Goal: Task Accomplishment & Management: Complete application form

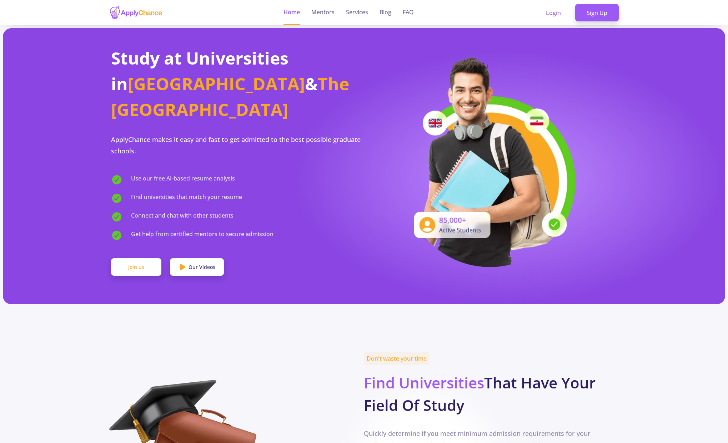
click at [121, 258] on link "Join us" at bounding box center [136, 267] width 50 height 18
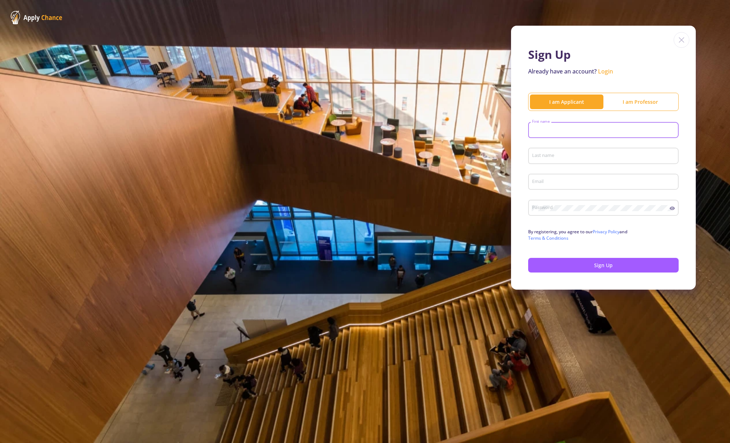
click at [566, 133] on input "First name" at bounding box center [605, 130] width 146 height 6
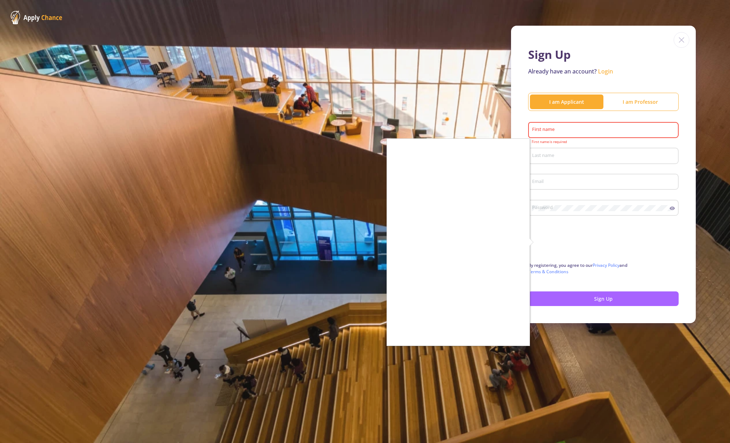
click at [601, 132] on div at bounding box center [365, 221] width 730 height 443
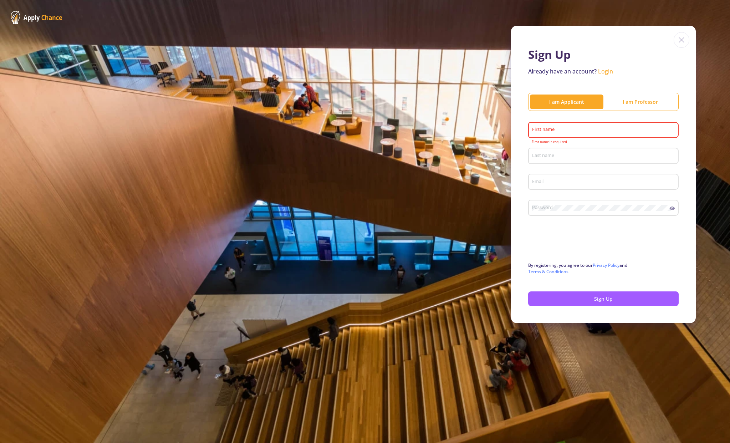
click at [573, 130] on input "First name" at bounding box center [605, 130] width 146 height 6
type input "[PERSON_NAME]"
type input "[EMAIL_ADDRESS][DOMAIN_NAME]"
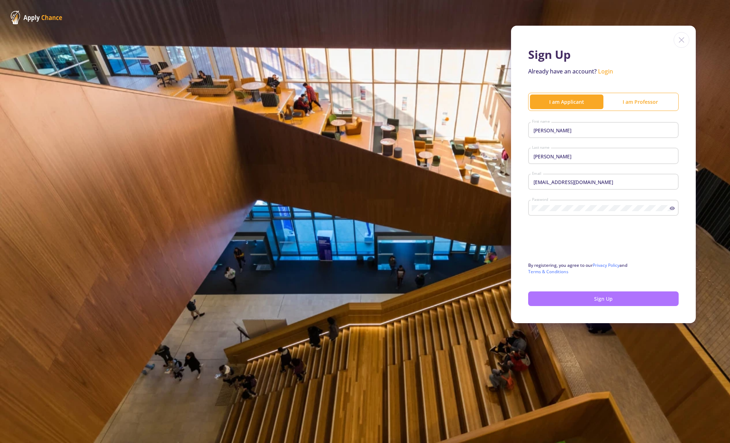
click at [586, 302] on button "Sign Up" at bounding box center [603, 299] width 151 height 15
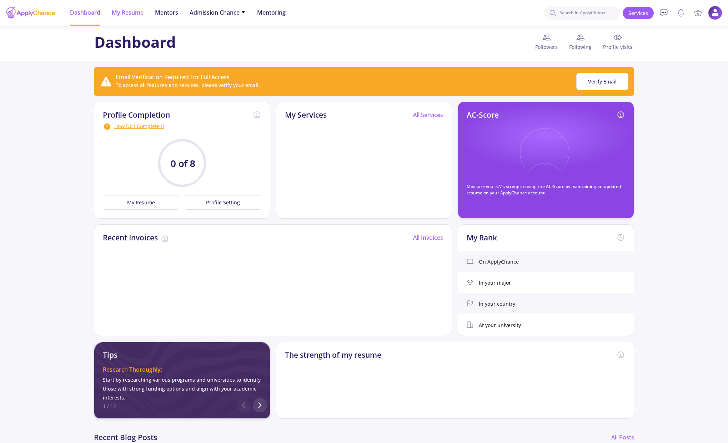
click at [136, 22] on li "My Resume" at bounding box center [128, 13] width 32 height 26
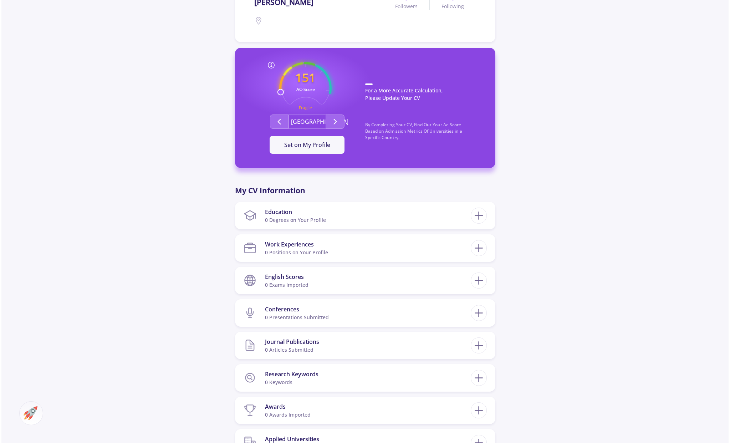
scroll to position [178, 0]
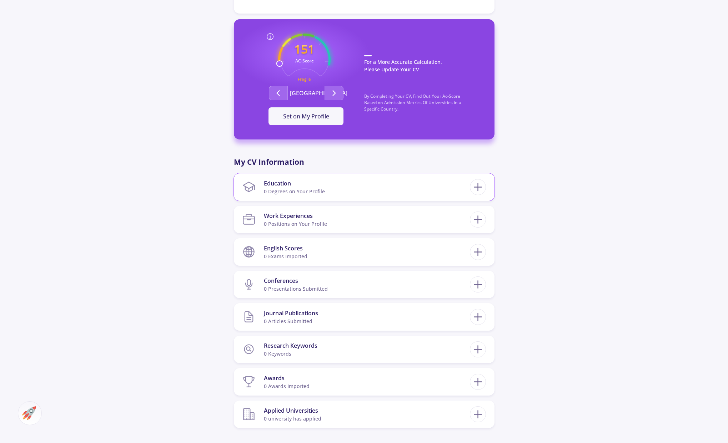
click at [393, 192] on section "Education 0 Degrees on Your Profile" at bounding box center [355, 187] width 227 height 22
click at [480, 185] on icon at bounding box center [477, 187] width 13 height 13
checkbox input "false"
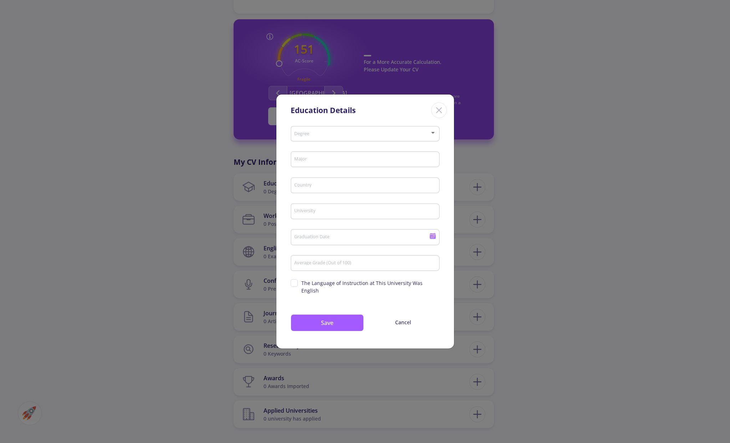
click at [333, 141] on div "Degree" at bounding box center [365, 132] width 142 height 18
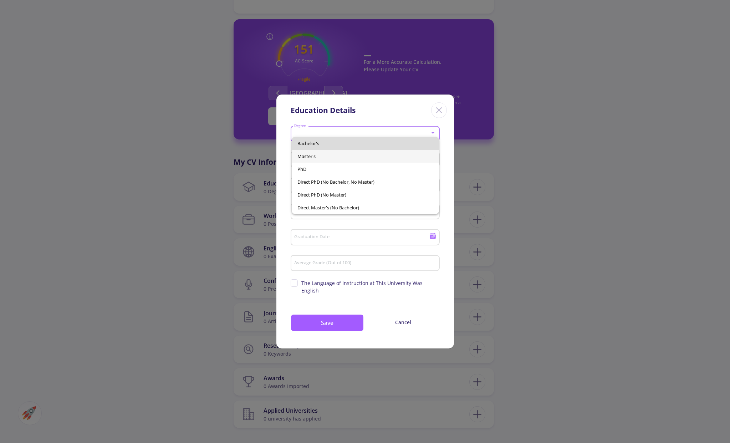
drag, startPoint x: 339, startPoint y: 143, endPoint x: 337, endPoint y: 153, distance: 10.2
click at [337, 153] on div "Bachelor's Master's PhD Direct PhD (No Bachelor, No Master) Direct PhD (No Mast…" at bounding box center [365, 175] width 147 height 77
click at [335, 142] on span "Bachelor's" at bounding box center [366, 143] width 136 height 13
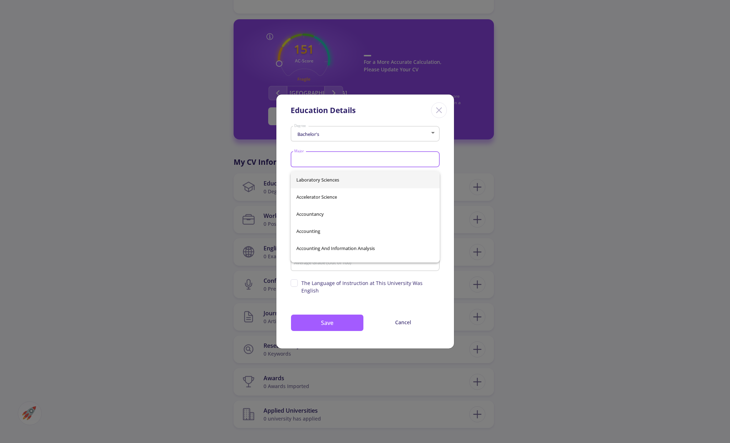
click at [327, 161] on input "Major" at bounding box center [366, 160] width 144 height 6
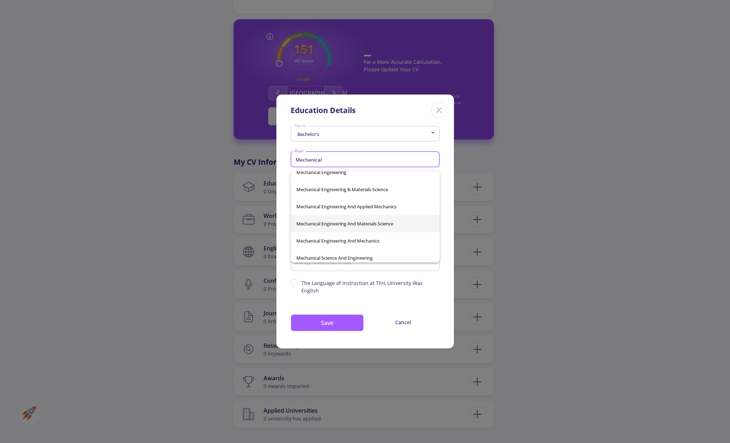
scroll to position [148, 0]
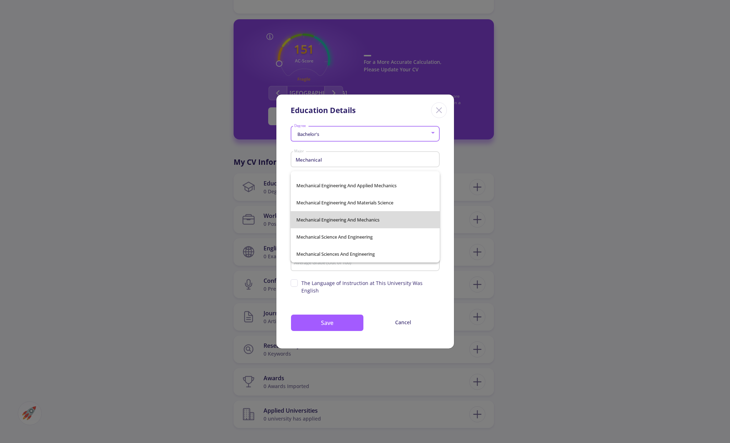
click at [394, 220] on span "Mechanical Engineering And Mechanics" at bounding box center [366, 219] width 138 height 17
type input "Mechanical Engineering And Mechanics"
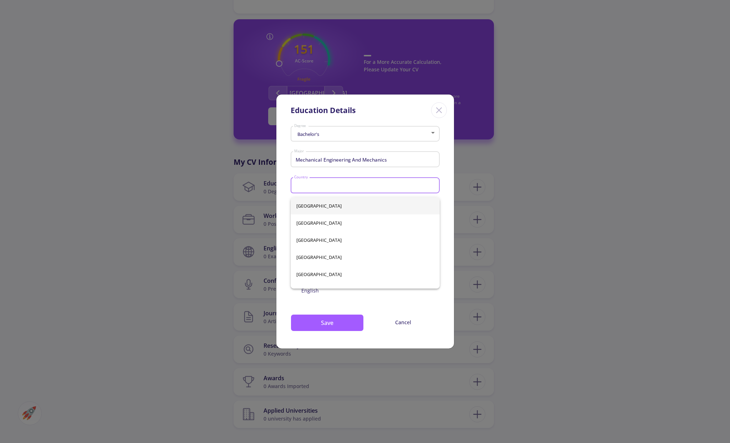
click at [369, 189] on input "Country" at bounding box center [366, 186] width 144 height 6
type input "[GEOGRAPHIC_DATA]"
click at [353, 213] on span "[GEOGRAPHIC_DATA]" at bounding box center [366, 205] width 138 height 17
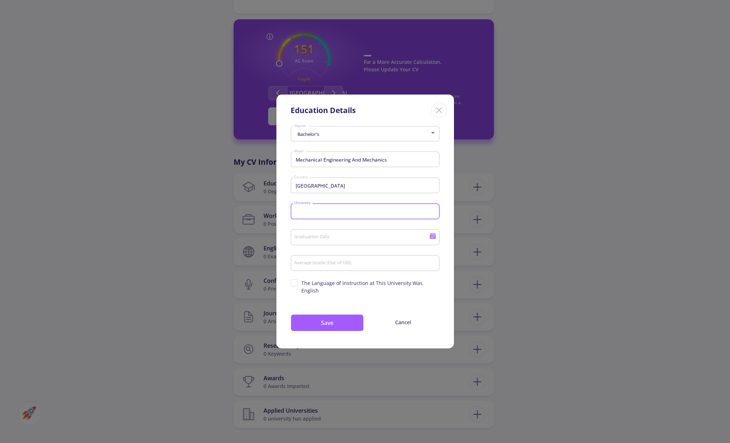
click at [353, 213] on input "University" at bounding box center [366, 212] width 144 height 6
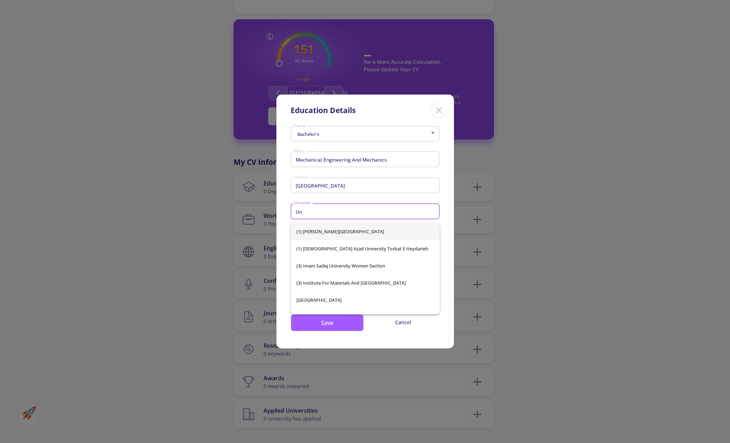
type input "U"
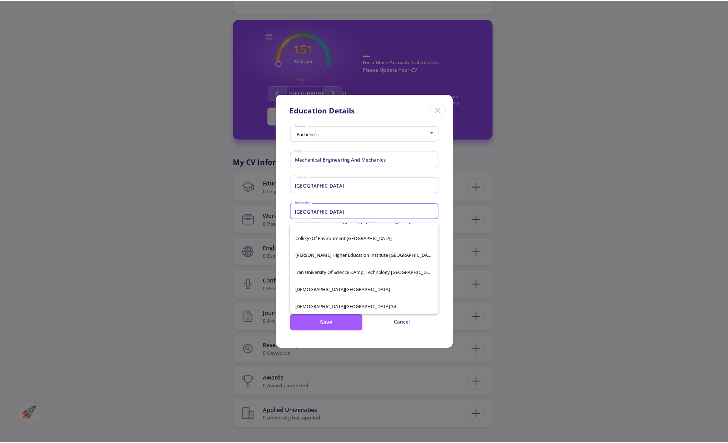
scroll to position [0, 0]
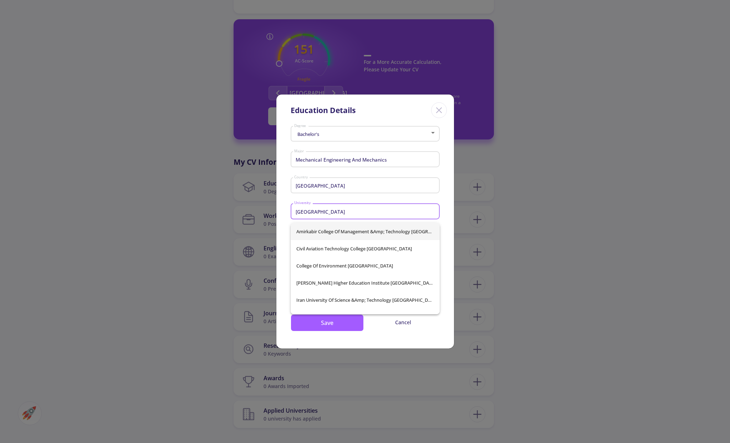
type input "[GEOGRAPHIC_DATA]"
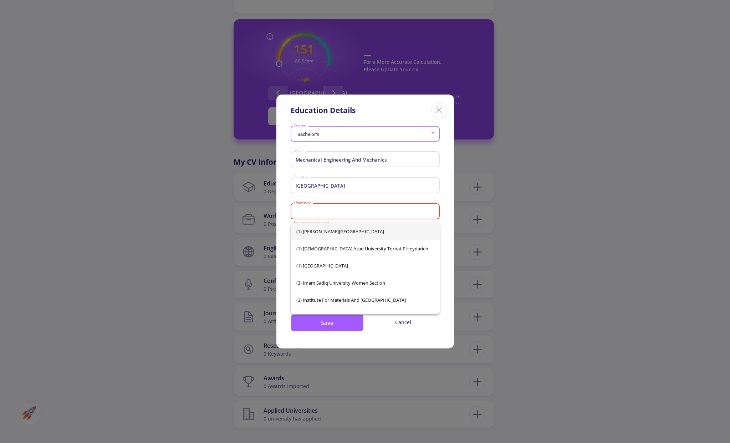
click at [437, 232] on div "(1) [PERSON_NAME][GEOGRAPHIC_DATA] (1) [GEOGRAPHIC_DATA] Torbat e Heydarieh (1)…" at bounding box center [365, 268] width 149 height 91
click at [384, 224] on span "(1) [PERSON_NAME][GEOGRAPHIC_DATA]" at bounding box center [366, 231] width 138 height 17
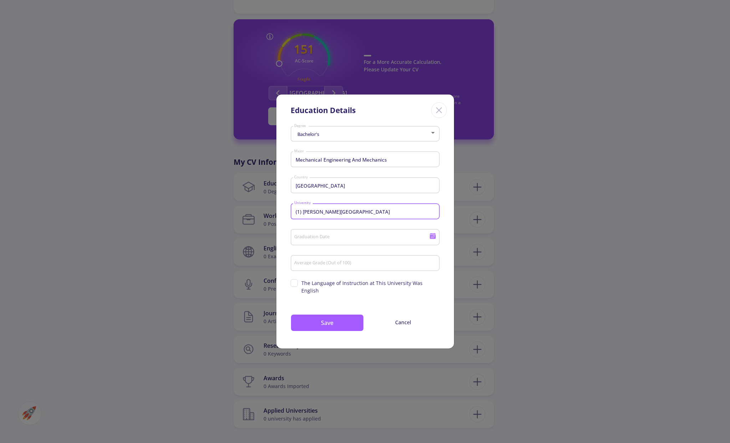
click at [392, 215] on input "(1) [PERSON_NAME][GEOGRAPHIC_DATA]" at bounding box center [366, 212] width 144 height 6
type input "("
click at [354, 230] on span "[GEOGRAPHIC_DATA]" at bounding box center [366, 231] width 138 height 17
type input "[GEOGRAPHIC_DATA]"
click at [341, 241] on input "Graduation Date" at bounding box center [362, 237] width 137 height 6
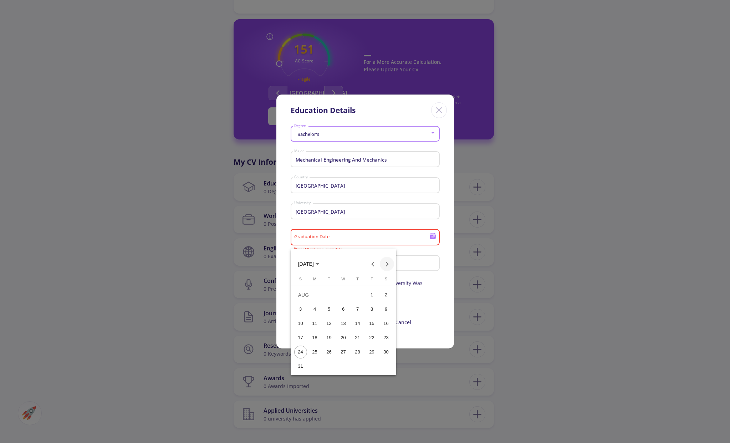
click at [385, 263] on button "Next month" at bounding box center [387, 264] width 14 height 14
click at [366, 264] on button "Previous month" at bounding box center [373, 264] width 14 height 14
click at [387, 266] on button "Next month" at bounding box center [387, 264] width 14 height 14
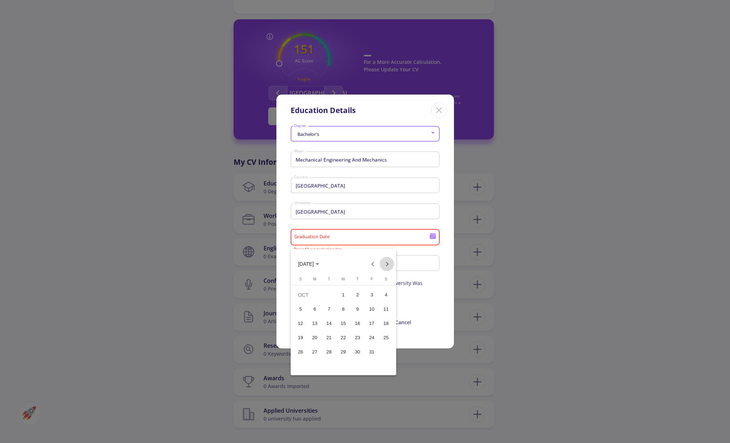
click at [387, 266] on button "Next month" at bounding box center [387, 264] width 14 height 14
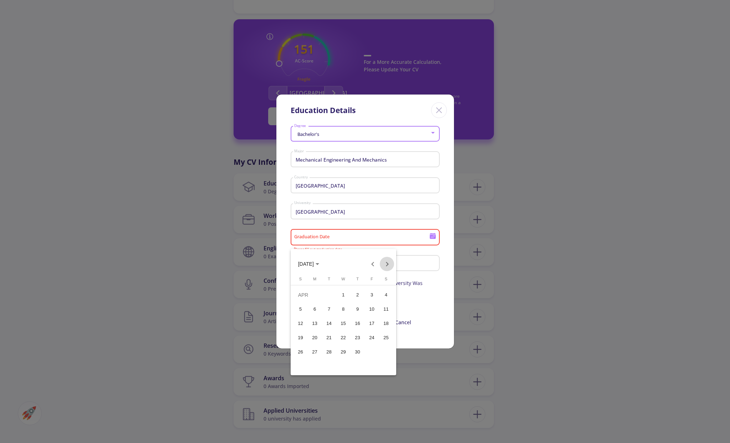
click at [387, 266] on button "Next month" at bounding box center [387, 264] width 14 height 14
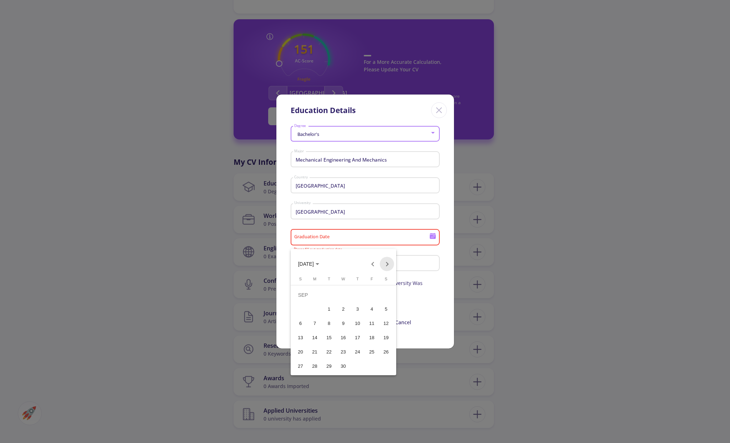
click at [387, 266] on button "Next month" at bounding box center [387, 264] width 14 height 14
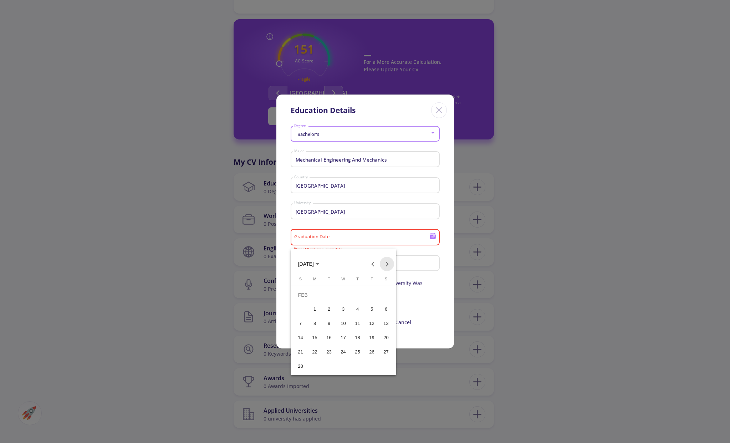
click at [387, 266] on button "Next month" at bounding box center [387, 264] width 14 height 14
click at [386, 266] on button "Next month" at bounding box center [387, 264] width 14 height 14
click at [387, 268] on button "Next month" at bounding box center [387, 264] width 14 height 14
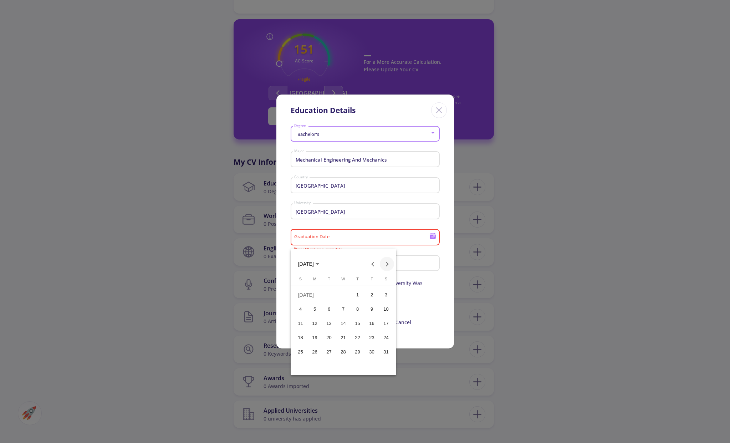
click at [387, 268] on button "Next month" at bounding box center [387, 264] width 14 height 14
click at [344, 297] on div "1" at bounding box center [343, 295] width 13 height 13
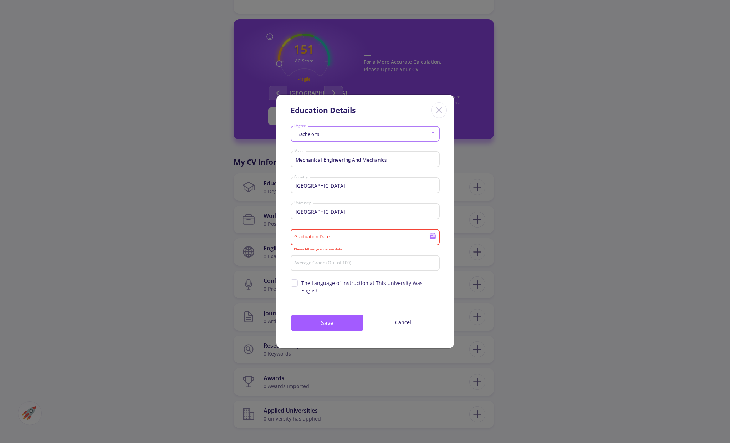
type input "[DATE]"
click at [370, 271] on div "Average Grade (Out of 100)" at bounding box center [365, 262] width 142 height 19
type input "91"
click at [346, 285] on span "The Language of Instruction at This University Was English" at bounding box center [371, 286] width 138 height 15
click at [295, 284] on input "The Language of Instruction at This University Was English" at bounding box center [293, 281] width 5 height 5
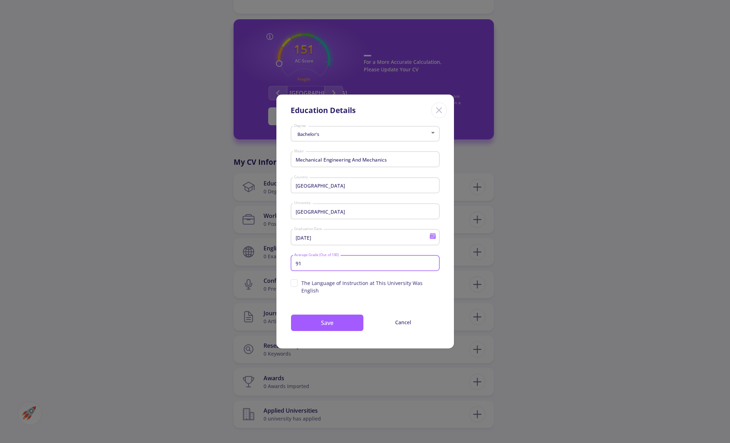
checkbox input "true"
click at [346, 322] on button "Save" at bounding box center [327, 322] width 73 height 17
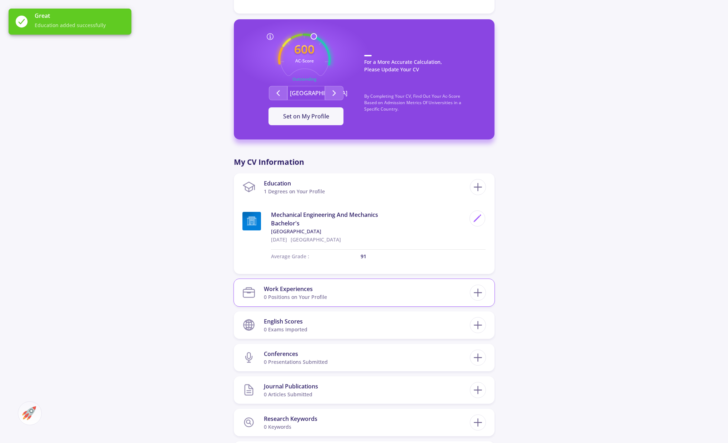
click at [359, 299] on section "Work Experiences 0 Positions on Your Profile" at bounding box center [355, 293] width 227 height 22
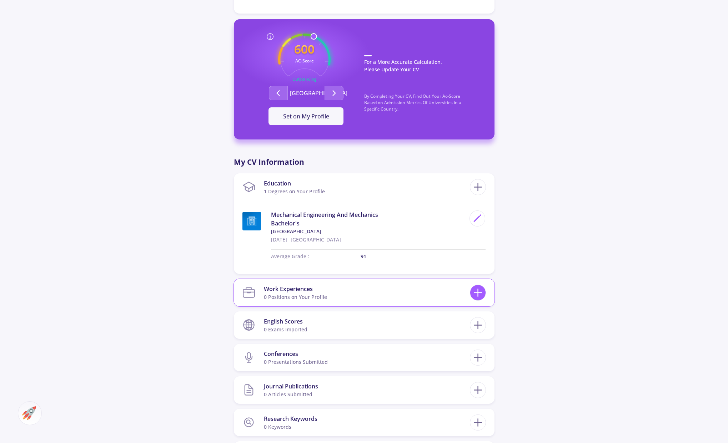
click at [474, 299] on icon at bounding box center [477, 292] width 13 height 13
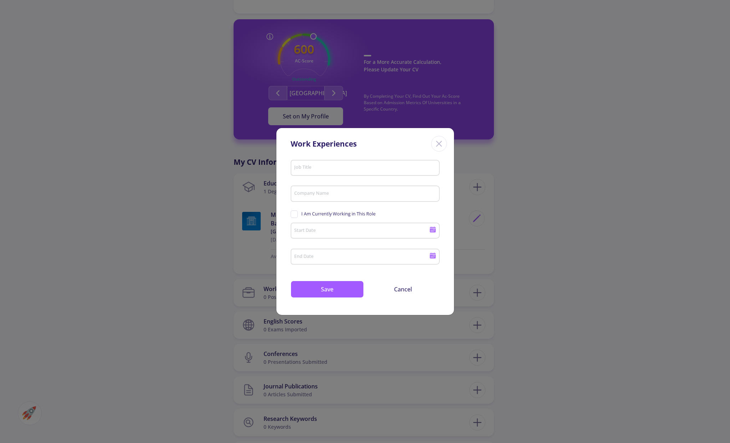
click at [347, 159] on div "Job Title" at bounding box center [365, 166] width 142 height 19
click at [443, 144] on icon "Close" at bounding box center [439, 143] width 11 height 11
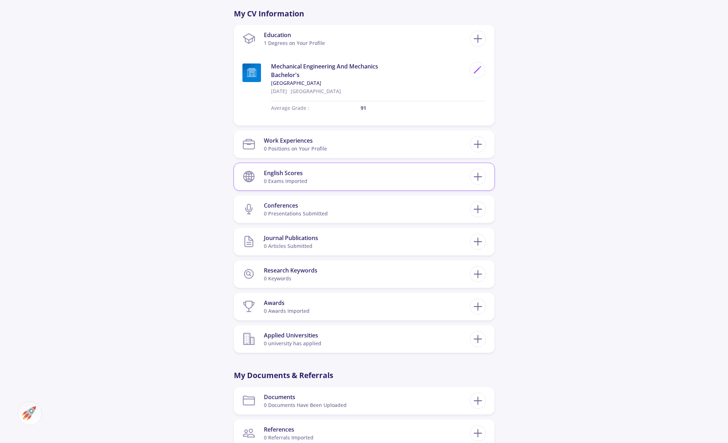
scroll to position [357, 0]
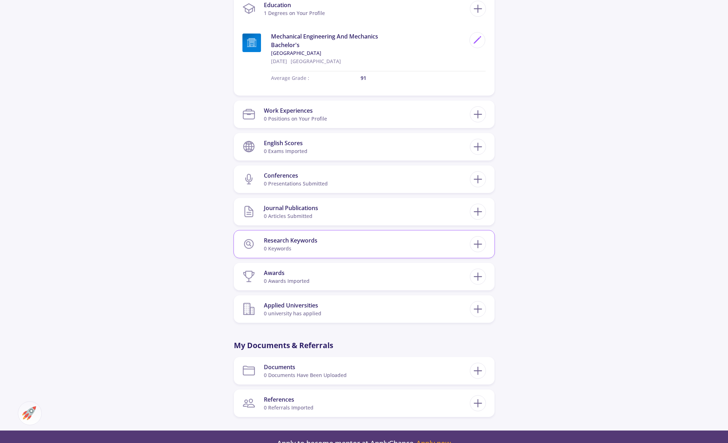
click at [328, 244] on section "Research Keywords 0 keywords" at bounding box center [355, 244] width 227 height 22
click at [481, 240] on icon at bounding box center [477, 244] width 13 height 13
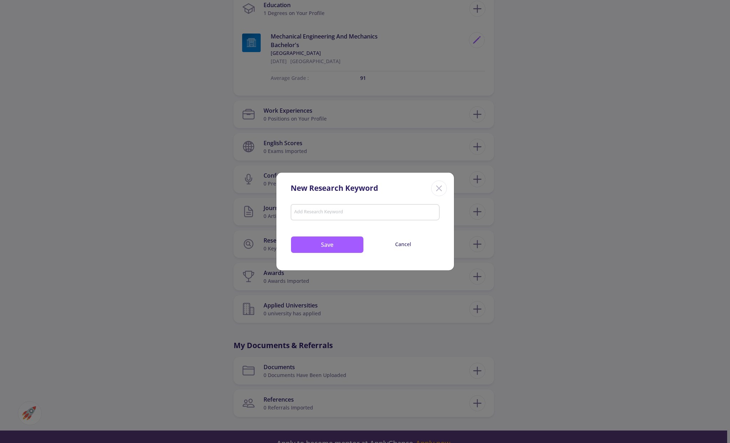
click at [441, 189] on icon "Close" at bounding box center [439, 188] width 11 height 11
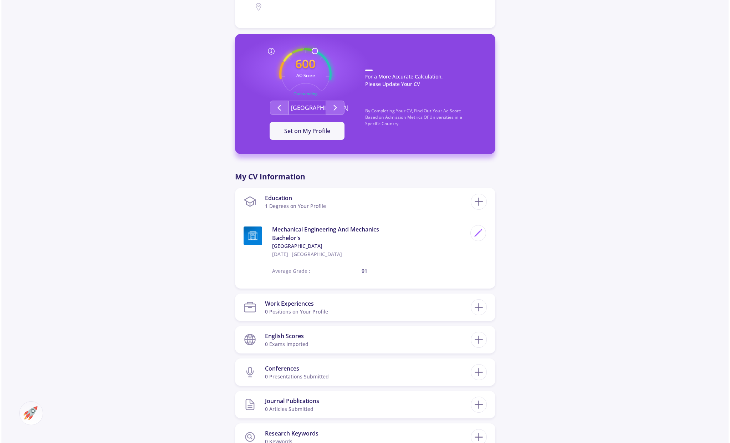
scroll to position [119, 0]
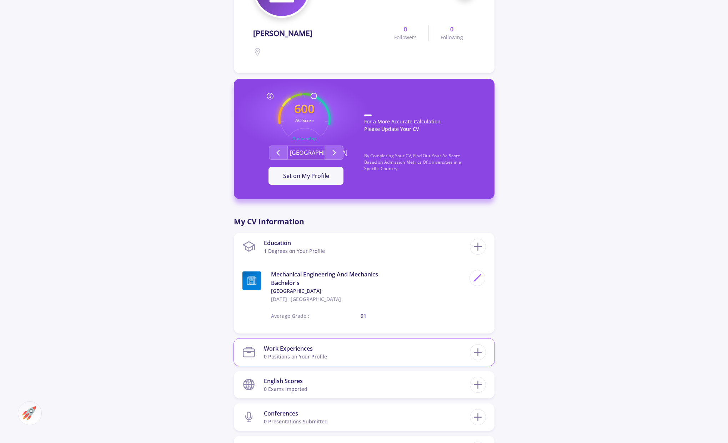
click at [323, 357] on div "0 Positions on Your Profile" at bounding box center [295, 356] width 63 height 7
click at [480, 354] on icon at bounding box center [477, 352] width 13 height 13
checkbox input "false"
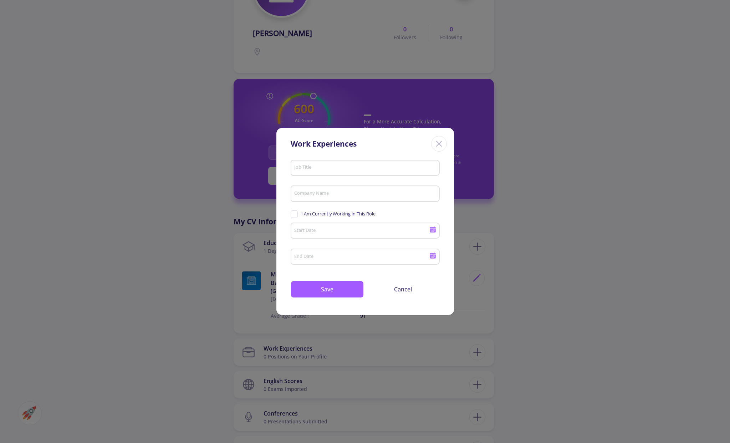
click at [336, 172] on div "Job Title" at bounding box center [365, 166] width 142 height 19
click at [318, 195] on input "Company Name" at bounding box center [366, 194] width 144 height 6
click at [334, 225] on div "Start Date" at bounding box center [362, 229] width 136 height 19
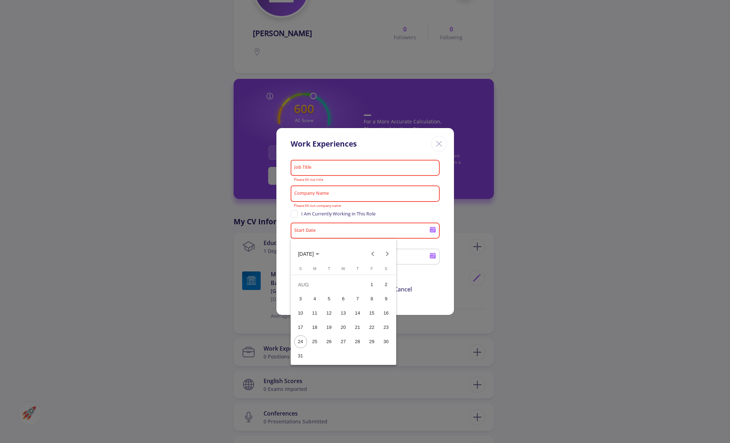
click at [349, 163] on div at bounding box center [365, 221] width 730 height 443
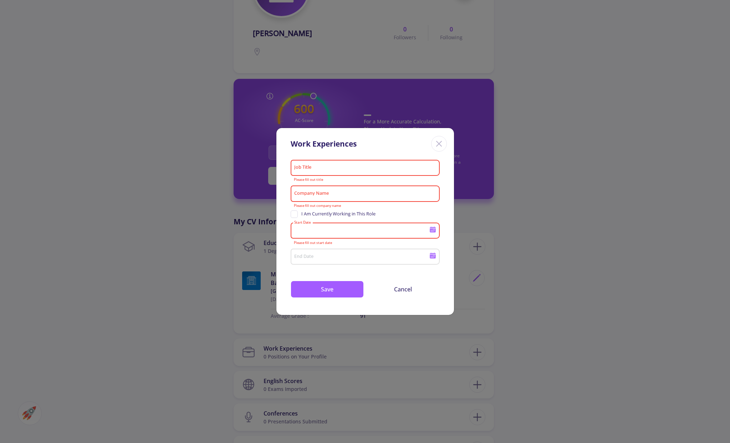
click at [383, 168] on input "Job Title" at bounding box center [366, 168] width 144 height 6
drag, startPoint x: 393, startPoint y: 133, endPoint x: 247, endPoint y: 129, distance: 146.7
click at [247, 129] on div "Work Experiences Job Title Please fill out title Company Name Please fill out c…" at bounding box center [365, 221] width 730 height 443
click at [398, 136] on div "Work Experiences" at bounding box center [366, 142] width 178 height 29
click at [390, 168] on input "Job Title" at bounding box center [366, 168] width 144 height 6
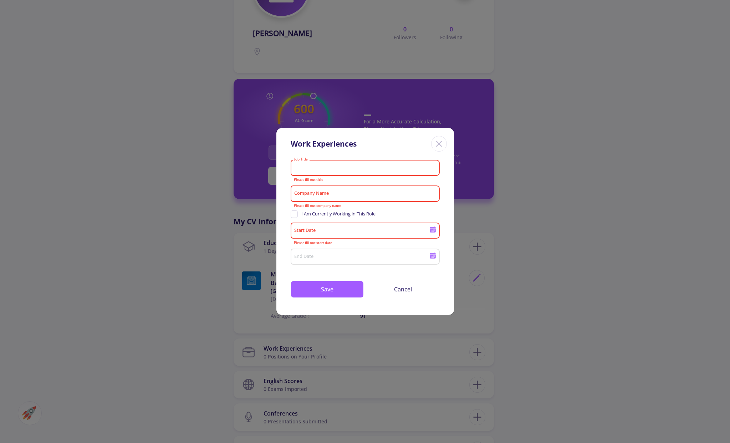
click at [436, 146] on icon "Close" at bounding box center [439, 143] width 11 height 11
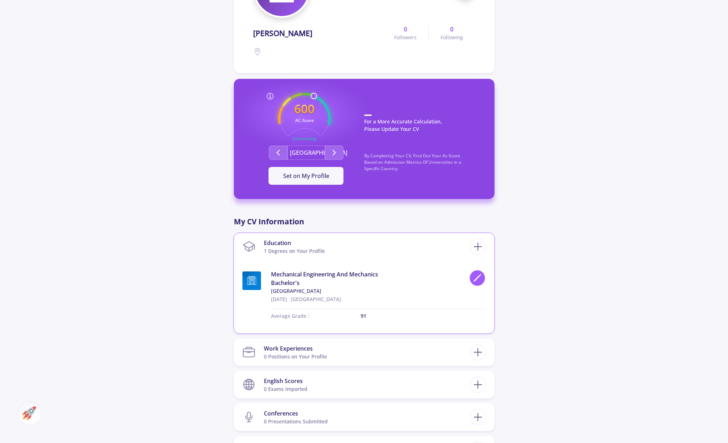
click at [472, 281] on div at bounding box center [477, 278] width 16 height 16
type input "[DATE]"
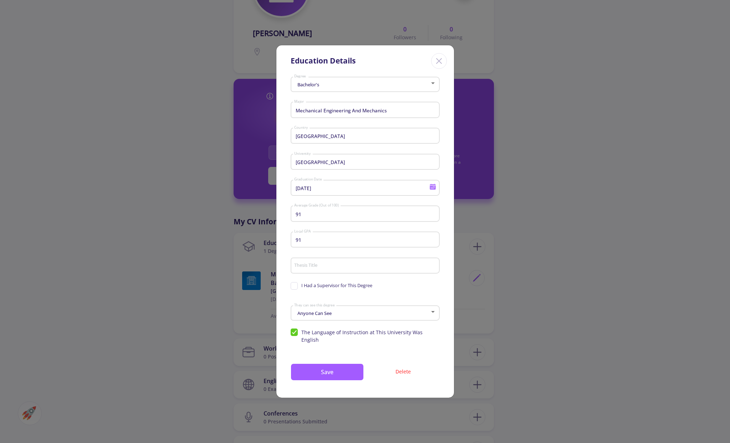
click at [357, 316] on div "Anyone Can See" at bounding box center [362, 313] width 136 height 5
click at [359, 336] on span "Just University Professors" at bounding box center [366, 335] width 136 height 13
click at [345, 368] on button "Save" at bounding box center [327, 372] width 73 height 17
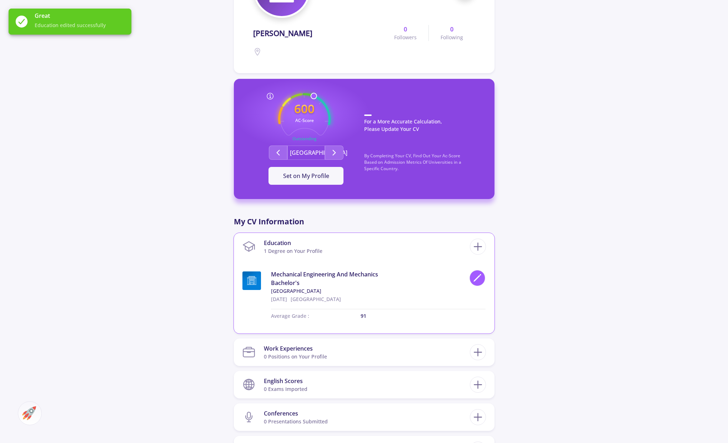
click at [479, 273] on icon at bounding box center [477, 278] width 10 height 10
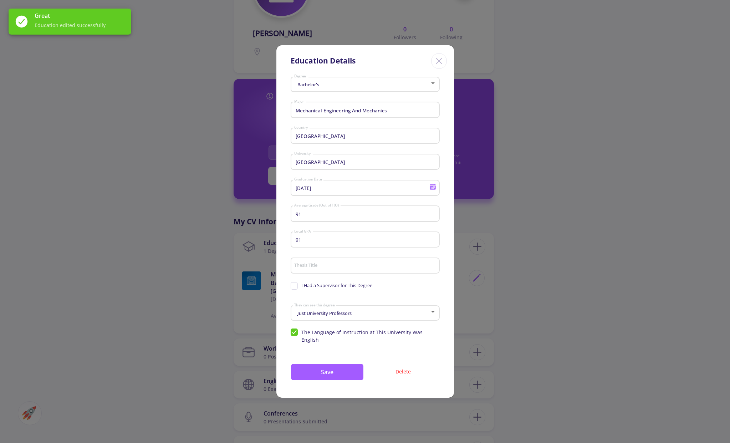
click at [344, 166] on input "[GEOGRAPHIC_DATA]" at bounding box center [366, 162] width 144 height 6
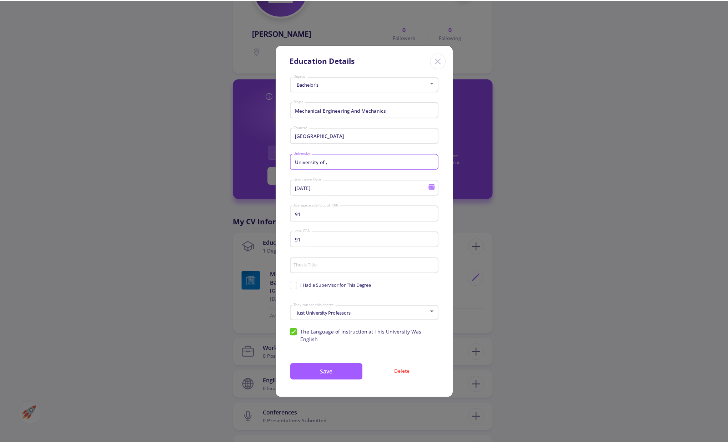
scroll to position [0, 0]
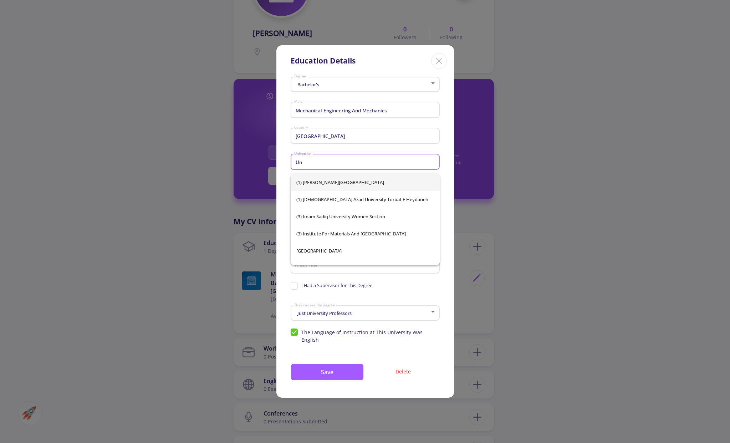
type input "U"
click at [374, 185] on span "(1) [DEMOGRAPHIC_DATA] Azad University Torbat e Heydarieh" at bounding box center [366, 182] width 138 height 17
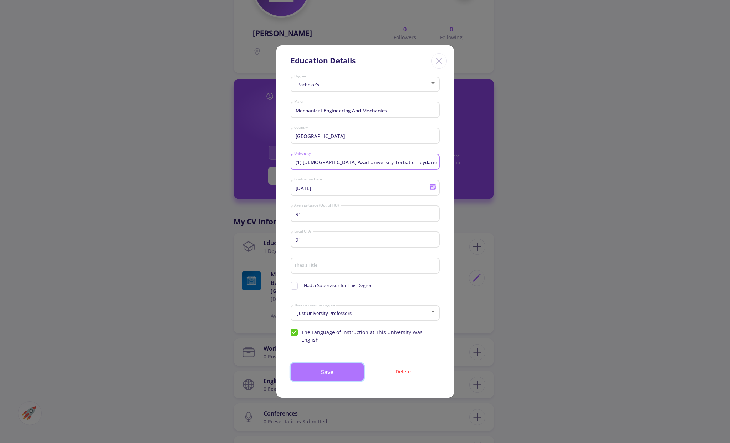
click at [336, 366] on button "Save" at bounding box center [327, 372] width 73 height 17
click at [353, 366] on button "Save" at bounding box center [327, 372] width 73 height 17
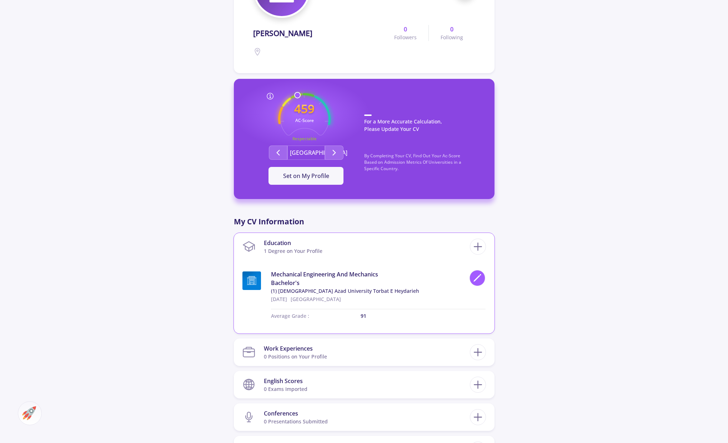
click at [482, 280] on div at bounding box center [477, 278] width 16 height 16
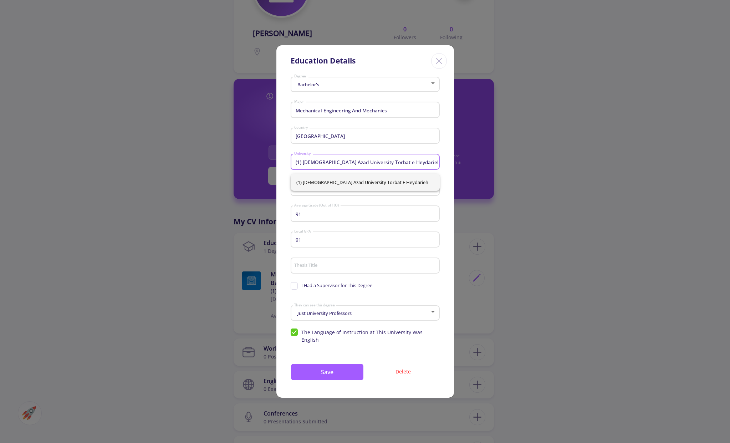
click at [409, 166] on input "(1) [DEMOGRAPHIC_DATA] Azad University Torbat e Heydarieh" at bounding box center [366, 162] width 144 height 6
type input "("
click at [383, 182] on span "[GEOGRAPHIC_DATA]" at bounding box center [366, 182] width 138 height 17
type input "[GEOGRAPHIC_DATA]"
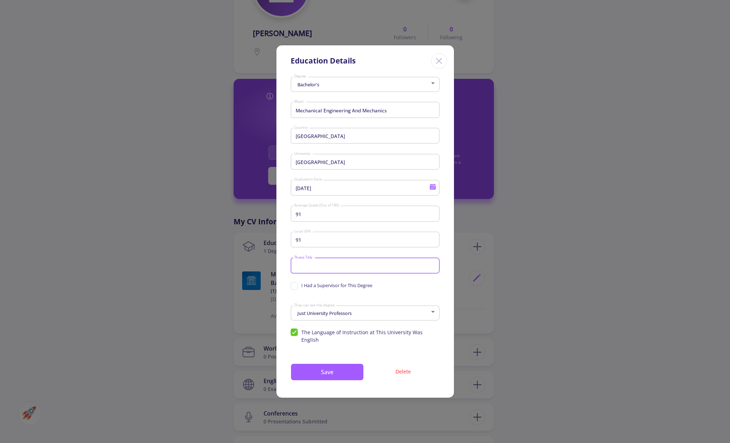
click at [317, 269] on input "Thesis Title" at bounding box center [366, 266] width 144 height 6
click at [342, 368] on button "Save" at bounding box center [327, 372] width 73 height 17
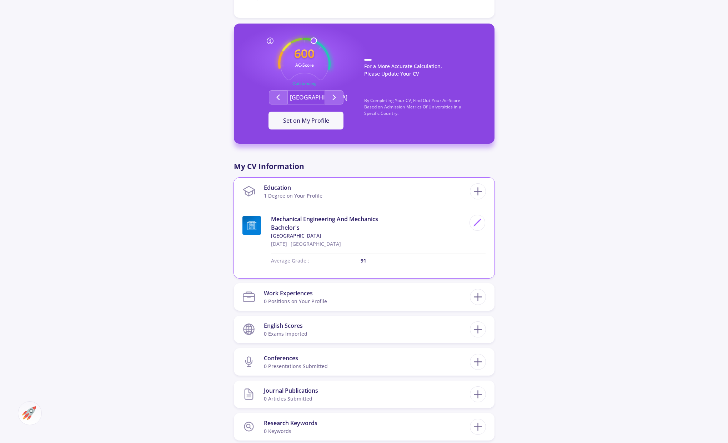
scroll to position [178, 0]
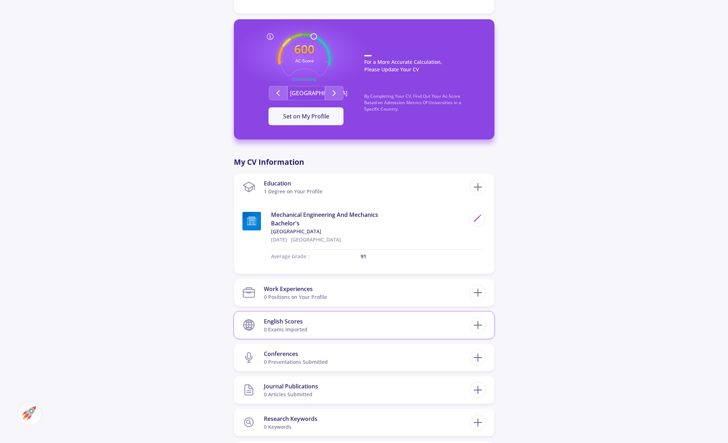
click at [351, 325] on section "English Scores 0 exams imported" at bounding box center [355, 325] width 227 height 22
click at [475, 328] on icon at bounding box center [477, 325] width 13 height 13
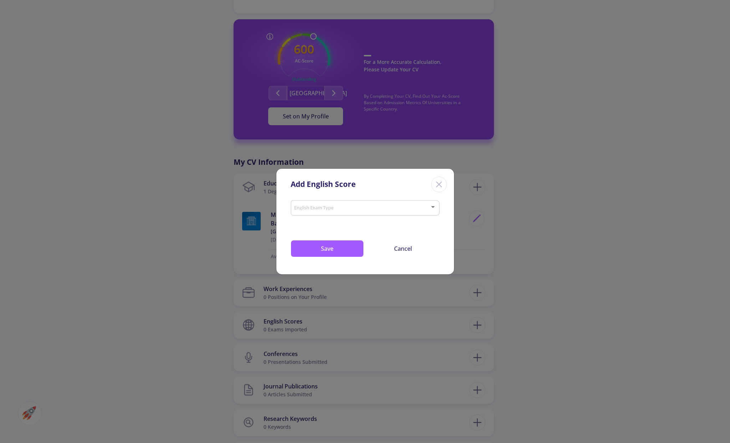
click at [365, 216] on div "English Exam Type" at bounding box center [365, 210] width 149 height 23
click at [364, 210] on span at bounding box center [363, 208] width 134 height 5
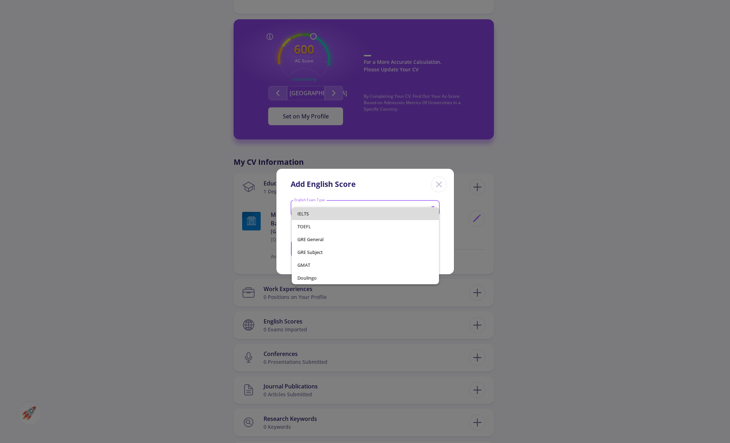
click at [351, 214] on span "IELTS" at bounding box center [366, 213] width 136 height 13
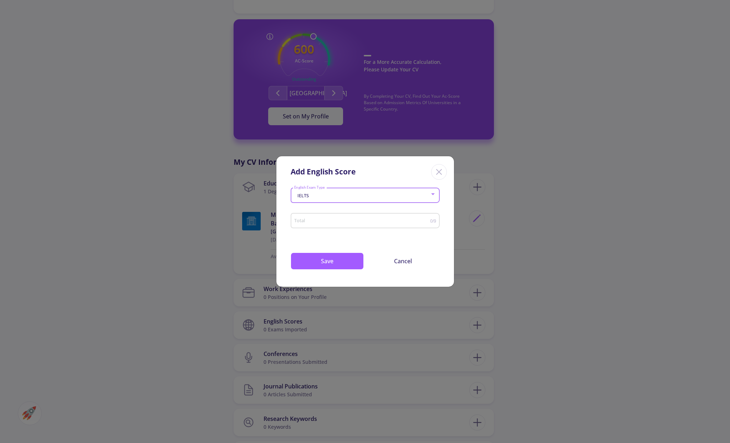
click at [345, 219] on input "Total" at bounding box center [362, 220] width 136 height 5
type input "6"
click at [332, 267] on button "Save" at bounding box center [327, 261] width 73 height 17
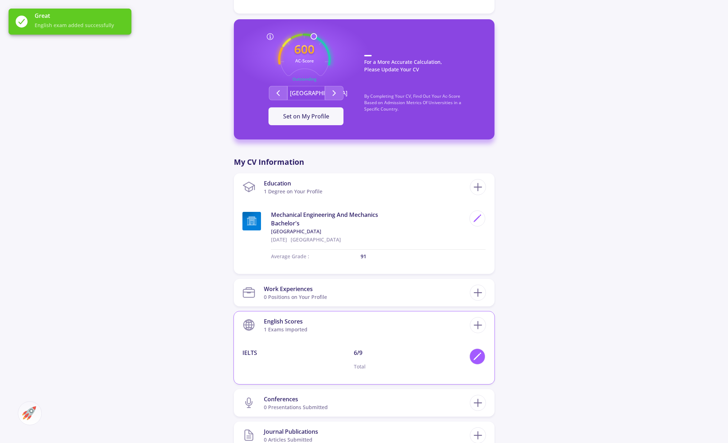
click at [478, 356] on polygon at bounding box center [477, 357] width 6 height 6
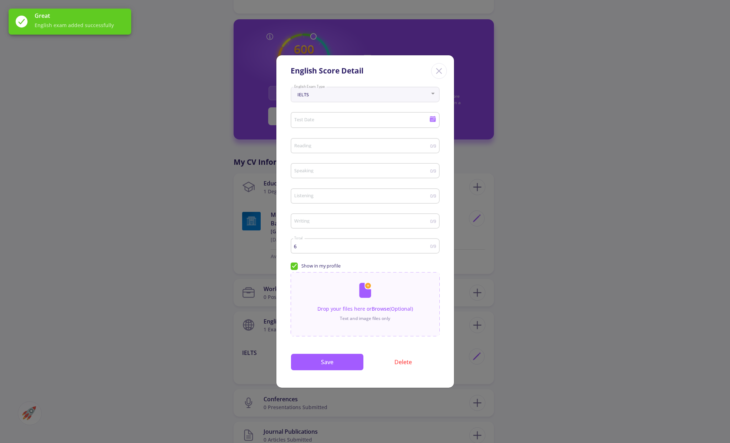
click at [328, 250] on div "6 Total" at bounding box center [362, 245] width 136 height 18
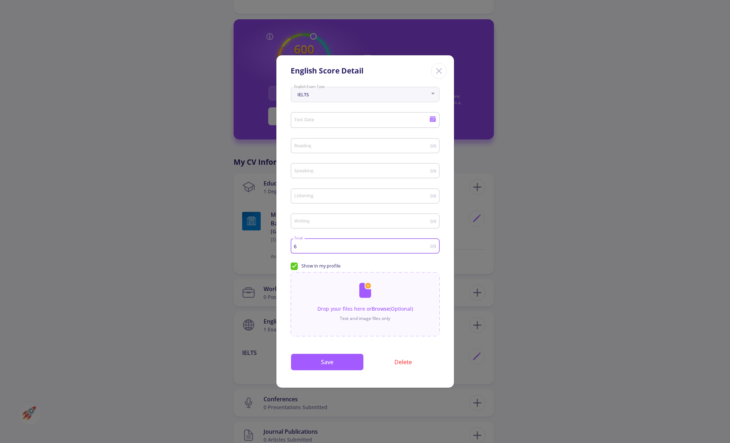
click at [345, 119] on input "Test Date" at bounding box center [362, 120] width 137 height 6
click at [290, 264] on div at bounding box center [365, 221] width 730 height 443
click at [293, 265] on span "Show in my profile" at bounding box center [316, 266] width 50 height 7
click at [293, 265] on input "Show in my profile" at bounding box center [293, 265] width 5 height 5
checkbox input "false"
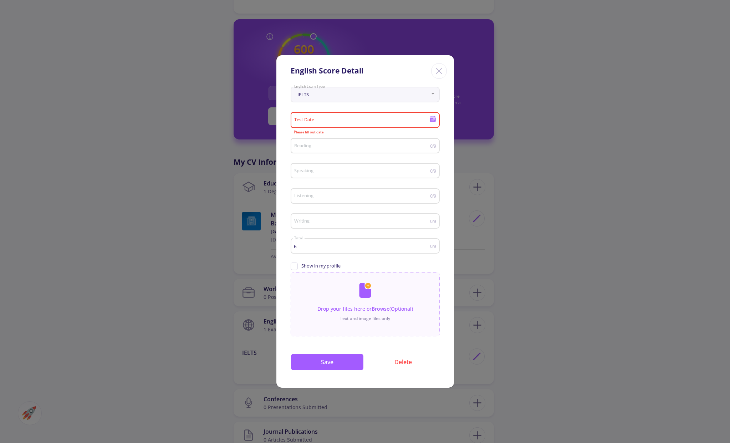
click at [378, 149] on div "Reading" at bounding box center [362, 145] width 136 height 18
click at [417, 114] on div "Test Date" at bounding box center [362, 119] width 136 height 19
click at [387, 142] on button "Next month" at bounding box center [387, 143] width 14 height 14
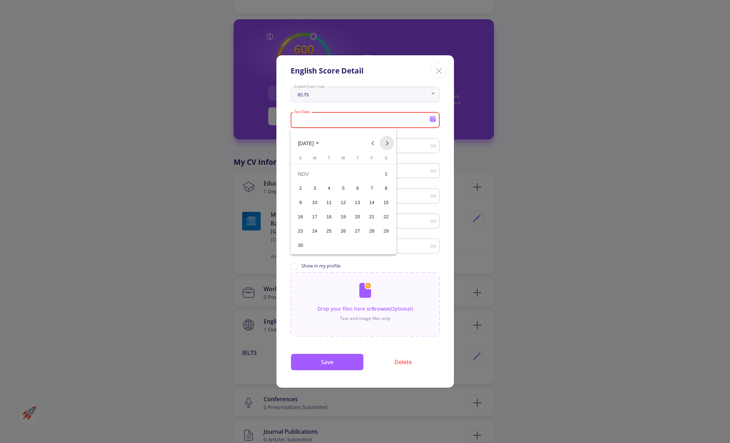
click at [387, 142] on button "Next month" at bounding box center [387, 143] width 14 height 14
click at [373, 139] on button "Previous month" at bounding box center [373, 143] width 14 height 14
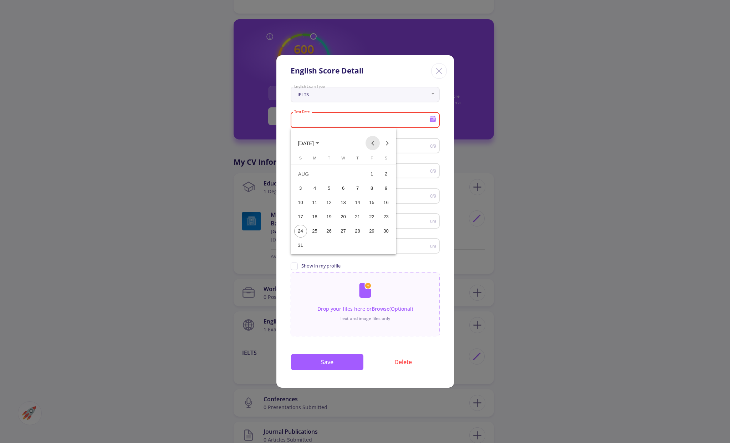
click at [373, 139] on button "Previous month" at bounding box center [373, 143] width 14 height 14
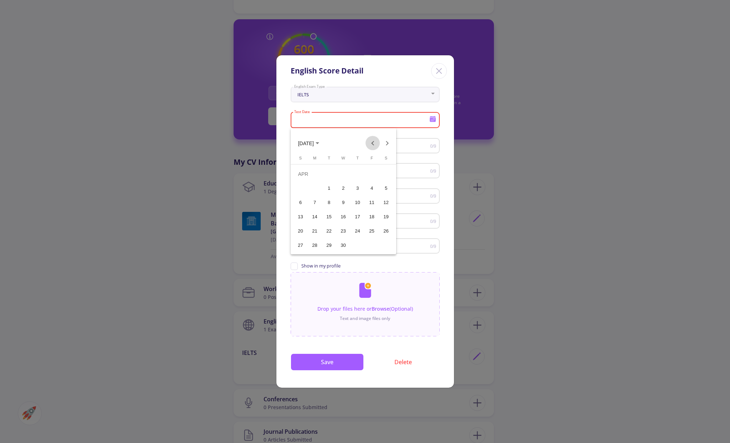
click at [373, 139] on button "Previous month" at bounding box center [373, 143] width 14 height 14
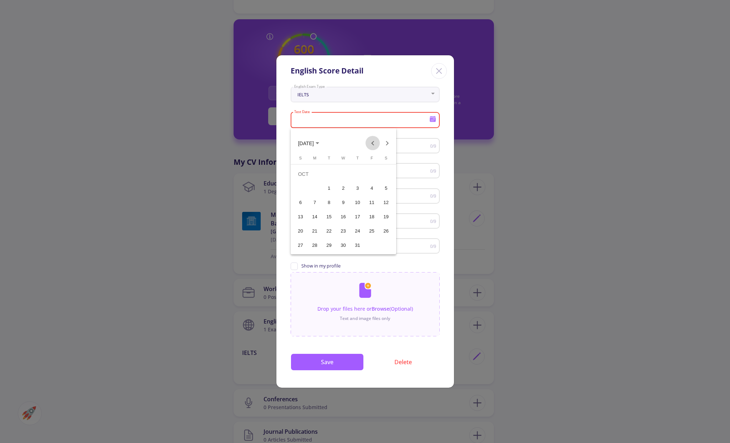
click at [373, 139] on button "Previous month" at bounding box center [373, 143] width 14 height 14
click at [395, 142] on div "[DATE]" at bounding box center [344, 139] width 106 height 22
click at [390, 143] on button "Next month" at bounding box center [387, 143] width 14 height 14
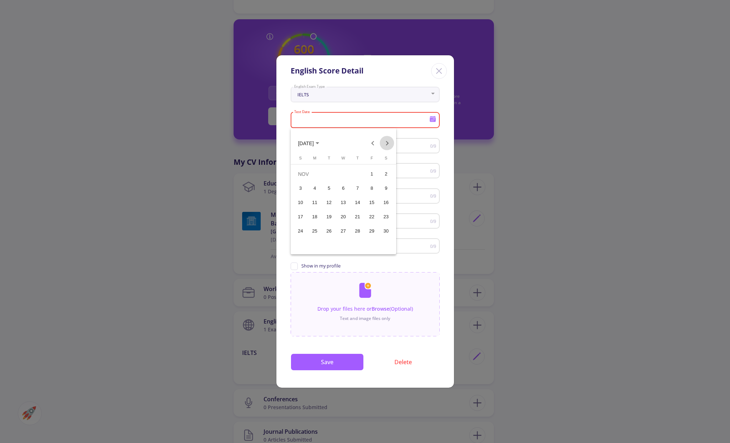
click at [390, 143] on button "Next month" at bounding box center [387, 143] width 14 height 14
click at [379, 142] on button "Previous month" at bounding box center [373, 143] width 14 height 14
click at [388, 146] on button "Next month" at bounding box center [387, 143] width 14 height 14
click at [387, 146] on button "Next month" at bounding box center [387, 143] width 14 height 14
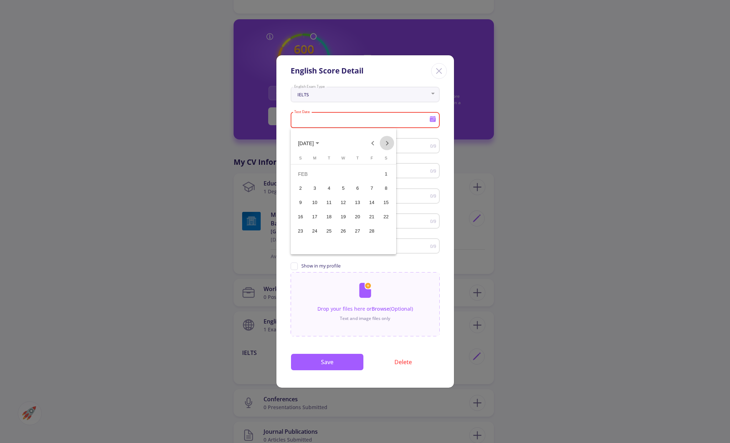
click at [387, 146] on button "Next month" at bounding box center [387, 143] width 14 height 14
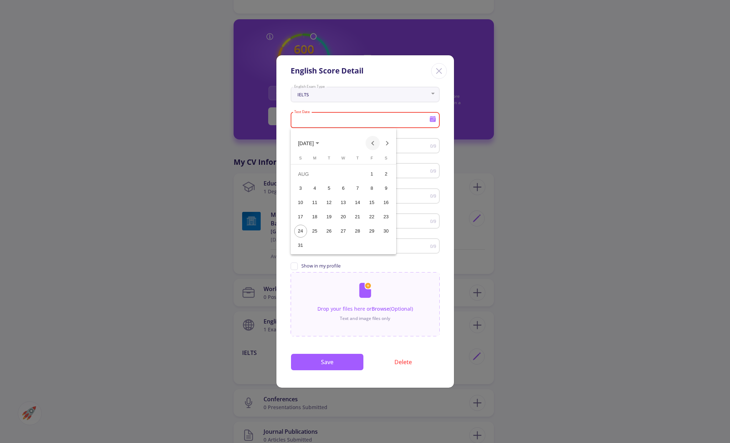
click at [376, 143] on button "Previous month" at bounding box center [373, 143] width 14 height 14
click at [332, 188] on div "1" at bounding box center [329, 188] width 13 height 13
type input "[DATE]"
click at [340, 146] on input "Reading" at bounding box center [362, 145] width 136 height 5
type input "5"
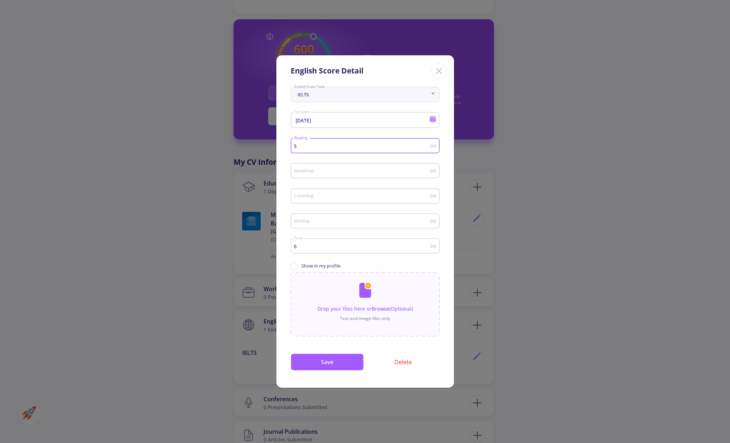
click at [319, 173] on input "Speaking" at bounding box center [362, 170] width 136 height 5
type input "5"
click at [364, 198] on input "Listening" at bounding box center [362, 195] width 136 height 5
type input "5"
click at [382, 216] on div "Writing" at bounding box center [362, 220] width 136 height 18
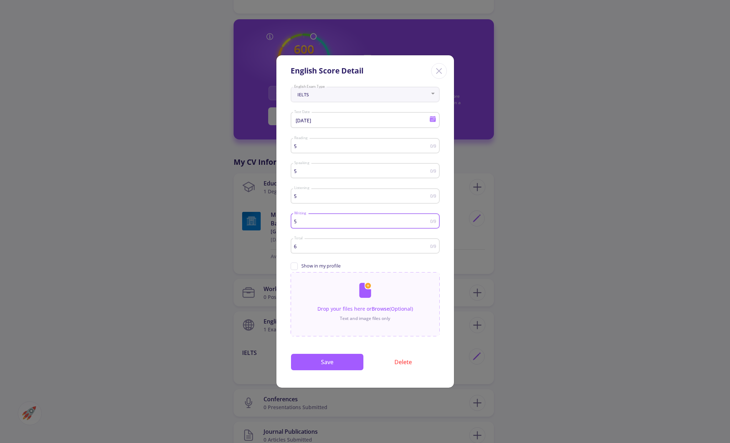
type input "5"
click at [344, 246] on input "6" at bounding box center [362, 246] width 136 height 5
type input "5"
click at [337, 360] on button "Save" at bounding box center [327, 362] width 73 height 17
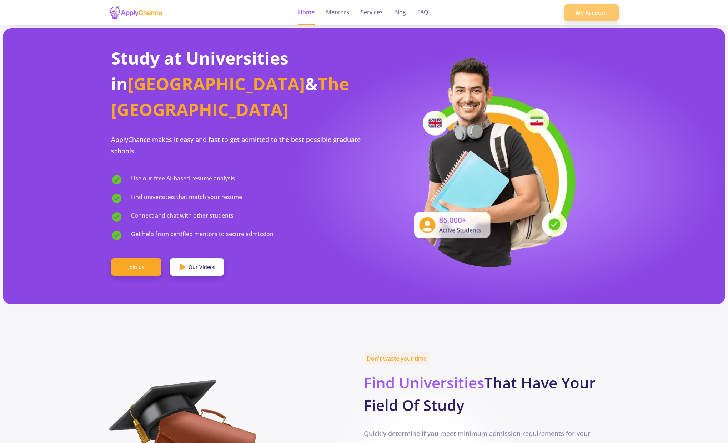
click at [590, 15] on link "My Account" at bounding box center [591, 12] width 55 height 17
click at [582, 10] on link "My Account" at bounding box center [591, 12] width 55 height 17
click at [570, 11] on link "My Account" at bounding box center [591, 12] width 55 height 17
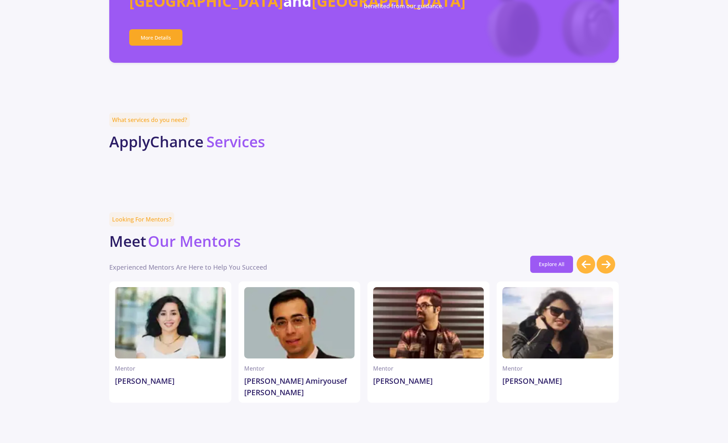
scroll to position [1309, 0]
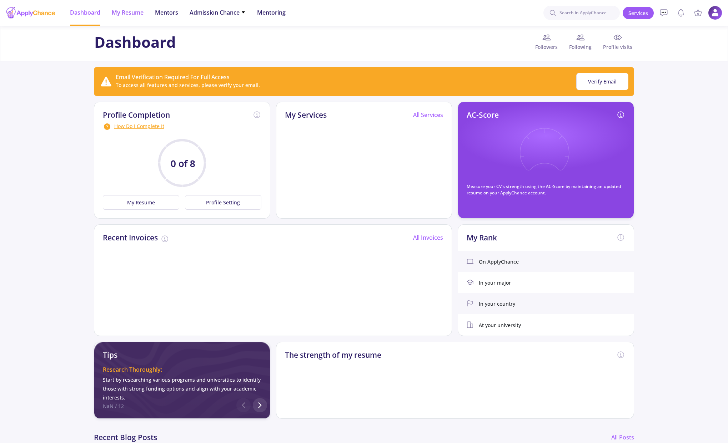
click at [133, 15] on span "My Resume" at bounding box center [128, 12] width 32 height 9
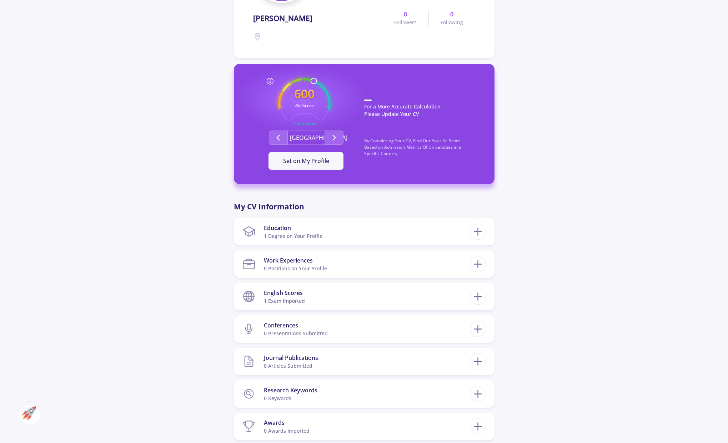
scroll to position [119, 0]
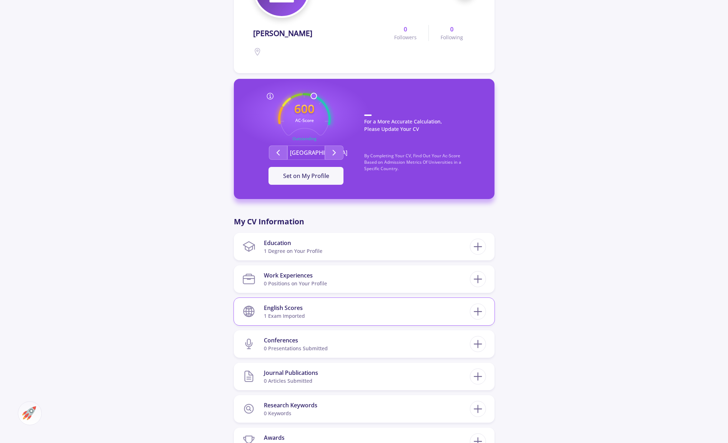
click at [347, 309] on section "English Scores 1 exam imported" at bounding box center [355, 312] width 227 height 22
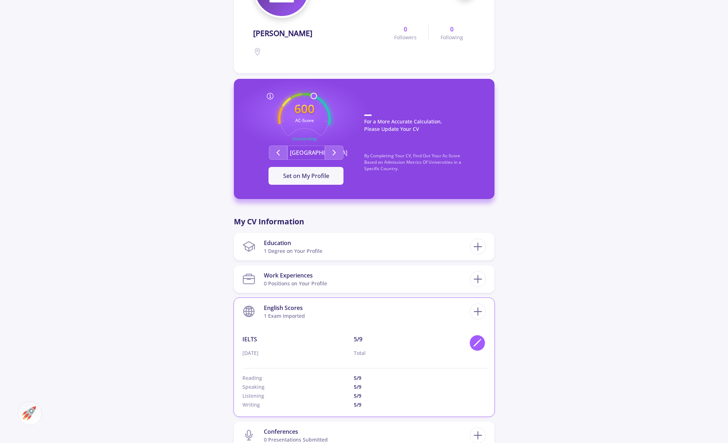
click at [471, 342] on div at bounding box center [477, 343] width 16 height 16
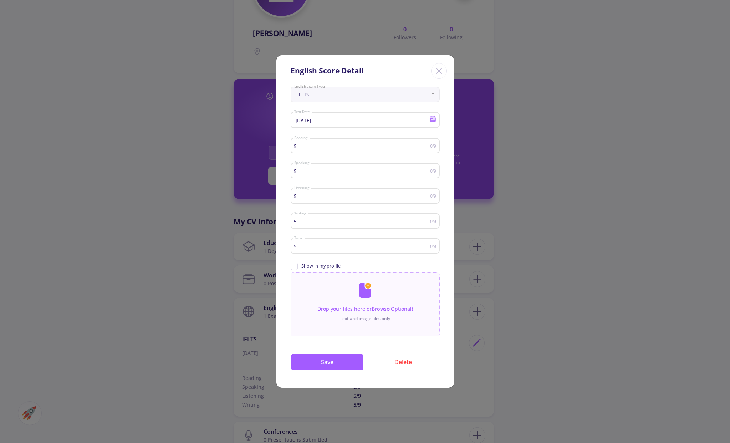
click at [319, 142] on div "5 Reading" at bounding box center [362, 145] width 136 height 18
type input "4"
click at [377, 168] on input "5" at bounding box center [362, 170] width 136 height 5
type input "4"
click at [365, 198] on input "5" at bounding box center [362, 195] width 136 height 5
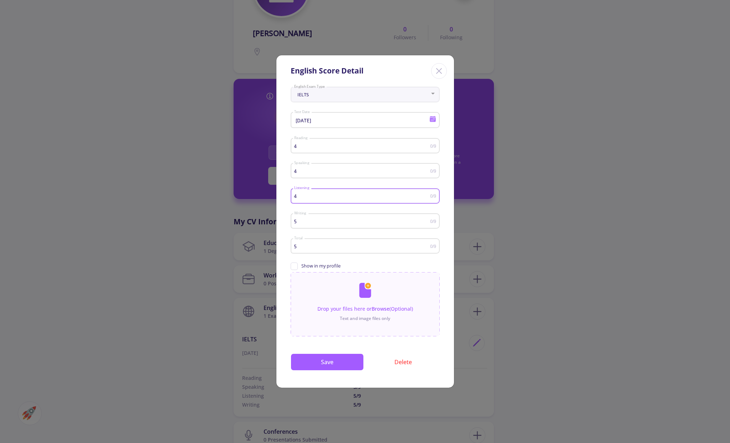
type input "4"
click at [396, 221] on input "5" at bounding box center [362, 221] width 136 height 5
type input "4"
click at [388, 244] on input "5" at bounding box center [362, 246] width 136 height 5
type input "4"
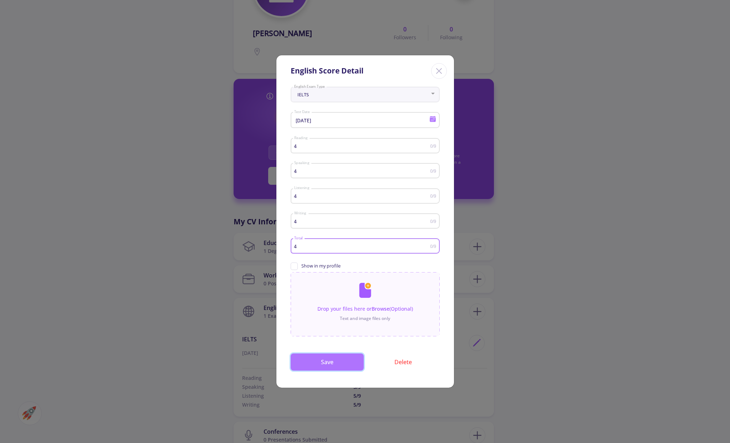
click at [339, 359] on button "Save" at bounding box center [327, 362] width 73 height 17
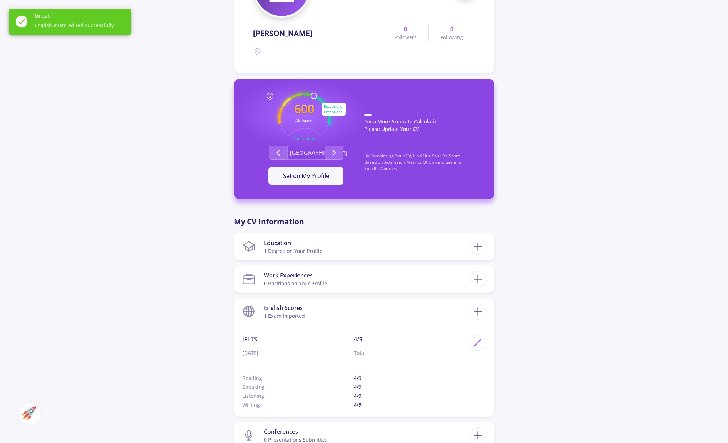
drag, startPoint x: 312, startPoint y: 97, endPoint x: 318, endPoint y: 99, distance: 6.9
click at [318, 99] on icon "600 AC-Score Outstanding" at bounding box center [304, 119] width 52 height 52
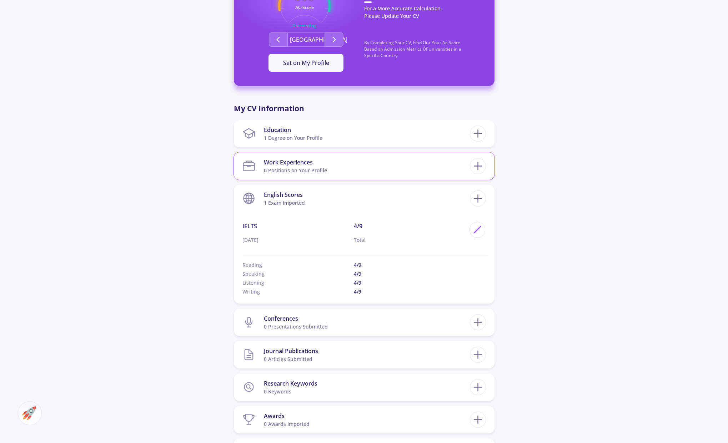
scroll to position [238, 0]
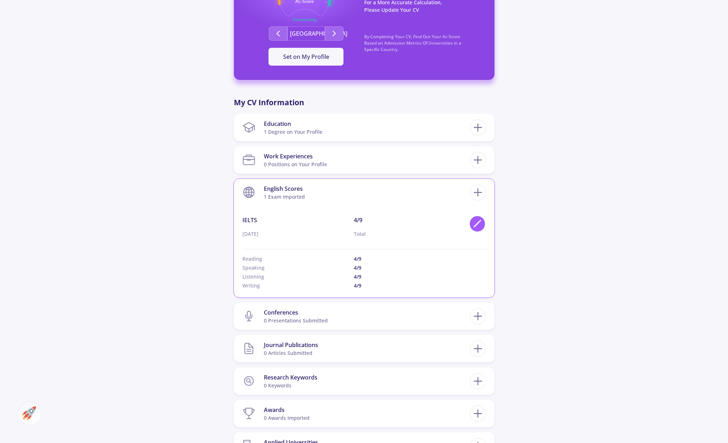
click at [475, 222] on icon at bounding box center [477, 224] width 10 height 10
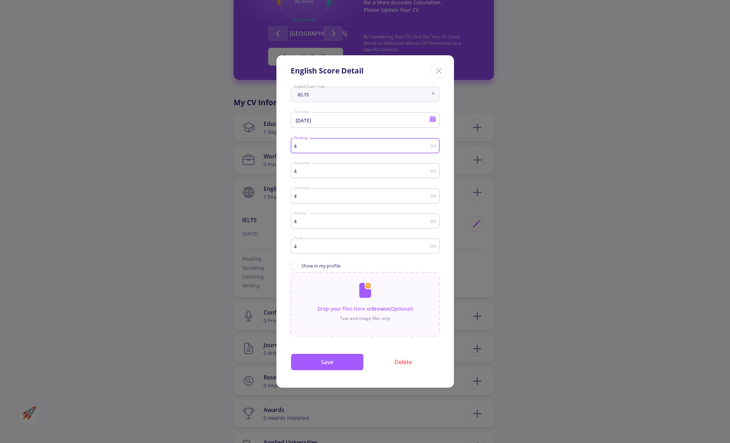
click at [322, 146] on input "4" at bounding box center [362, 145] width 136 height 5
type input "4"
type input "2"
click at [389, 165] on div "4 Speaking" at bounding box center [362, 170] width 136 height 18
type input "2"
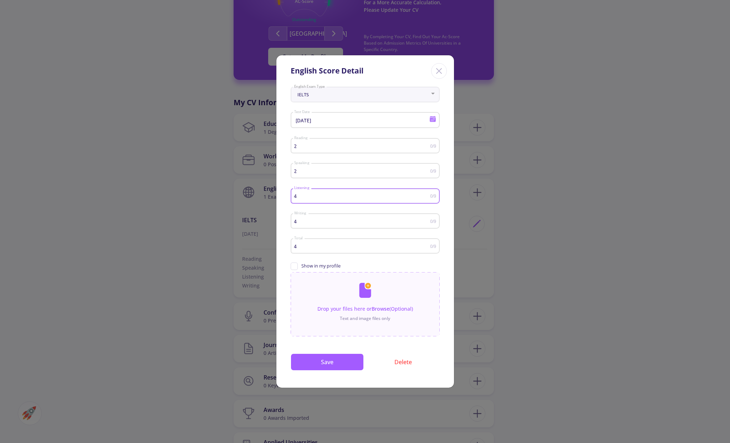
click at [363, 194] on input "4" at bounding box center [362, 195] width 136 height 5
type input "2"
click at [314, 221] on input "4" at bounding box center [362, 221] width 136 height 5
type input "2"
click at [329, 248] on input "4" at bounding box center [362, 246] width 136 height 5
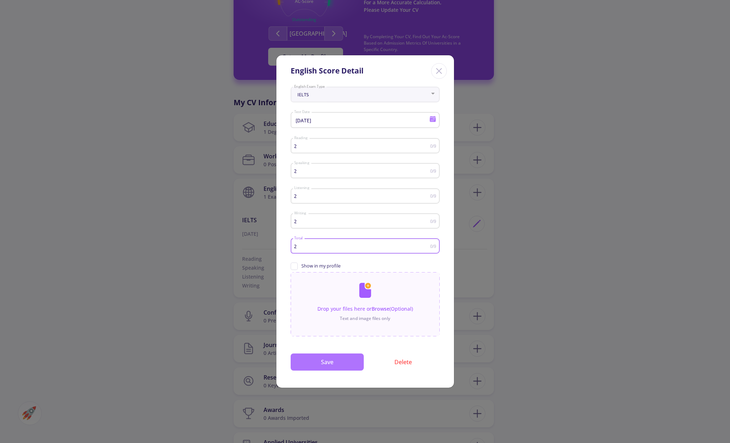
type input "2"
click at [325, 363] on button "Save" at bounding box center [327, 362] width 73 height 17
click at [333, 364] on button "Save" at bounding box center [327, 362] width 73 height 17
click at [334, 99] on div "IELTS English Exam Type" at bounding box center [365, 93] width 142 height 18
click at [335, 141] on div "2 Reading" at bounding box center [362, 145] width 136 height 18
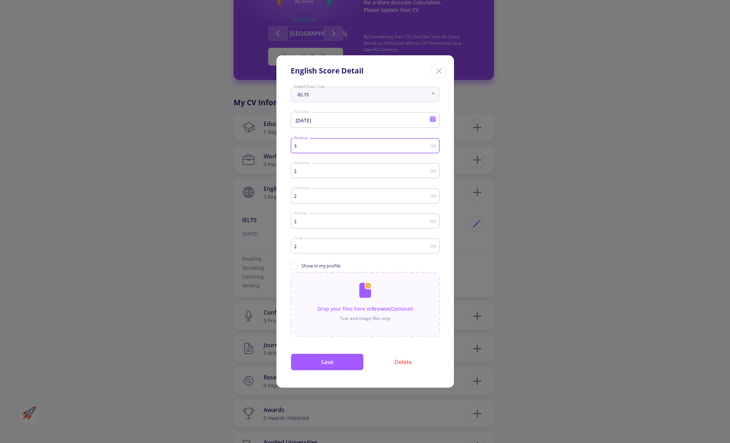
type input "3"
click at [318, 172] on input "2" at bounding box center [362, 170] width 136 height 5
type input "3"
click at [363, 195] on input "2" at bounding box center [362, 195] width 136 height 5
type input "3"
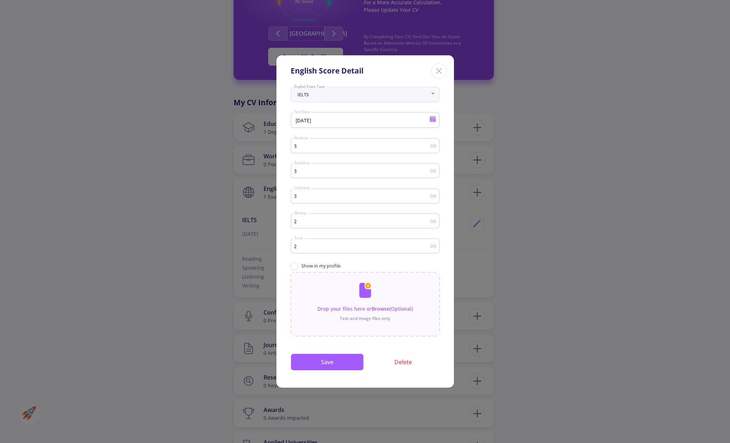
click at [346, 225] on div "2 Writing" at bounding box center [362, 220] width 136 height 18
type input "3"
click at [316, 246] on input "2" at bounding box center [362, 246] width 136 height 5
type input "3"
click at [325, 357] on button "Save" at bounding box center [327, 362] width 73 height 17
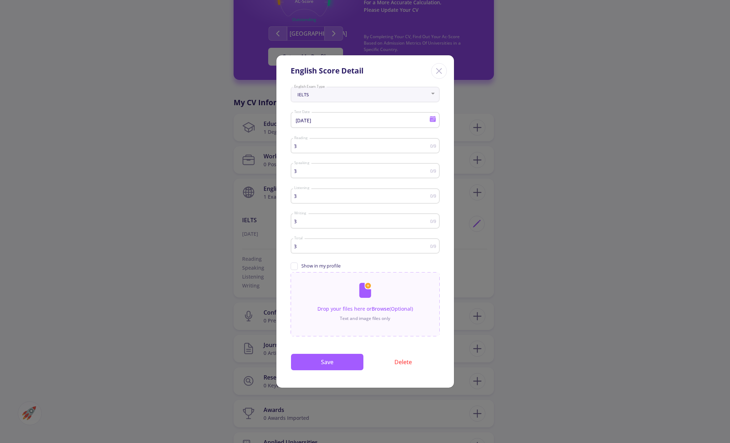
click at [315, 266] on span "Show in my profile" at bounding box center [321, 266] width 39 height 7
click at [295, 266] on input "Show in my profile" at bounding box center [293, 265] width 5 height 5
click at [315, 266] on span "Show in my profile" at bounding box center [321, 266] width 39 height 7
click at [295, 266] on input "Show in my profile" at bounding box center [293, 265] width 5 height 5
checkbox input "false"
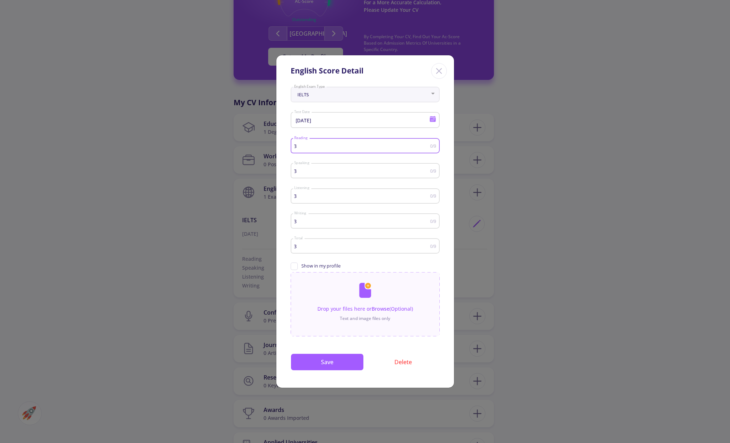
click at [318, 145] on input "3" at bounding box center [362, 145] width 136 height 5
type input "4"
click at [355, 176] on div "3 Speaking" at bounding box center [362, 170] width 136 height 18
type input "4"
click at [388, 193] on input "3" at bounding box center [362, 195] width 136 height 5
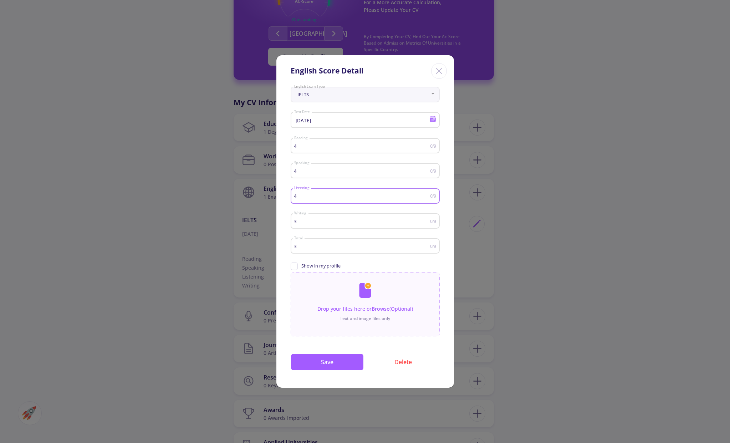
type input "4"
click at [391, 217] on div "3 Writing" at bounding box center [362, 220] width 136 height 18
type input "4"
click at [358, 239] on div "3 Total" at bounding box center [362, 245] width 136 height 18
type input "4"
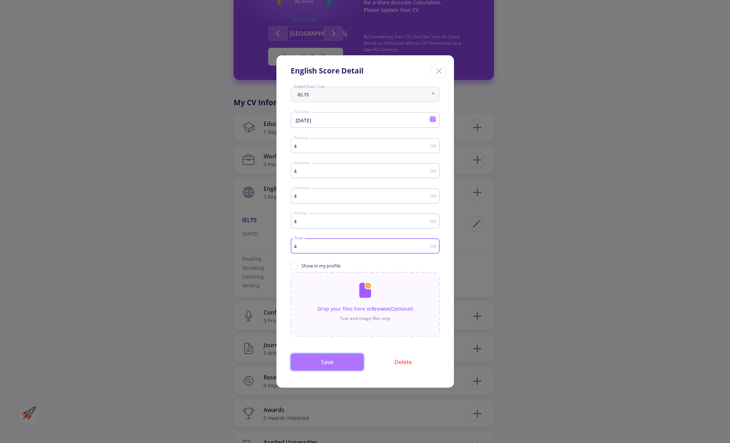
click at [343, 363] on button "Save" at bounding box center [327, 362] width 73 height 17
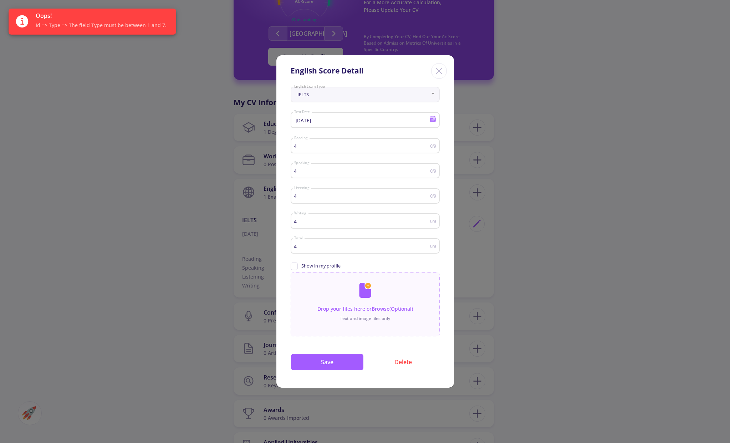
click at [225, 229] on div "English Score Detail IELTS English Exam Type 6/30/2025 Test Date 4 Reading 0/9 …" at bounding box center [365, 221] width 730 height 443
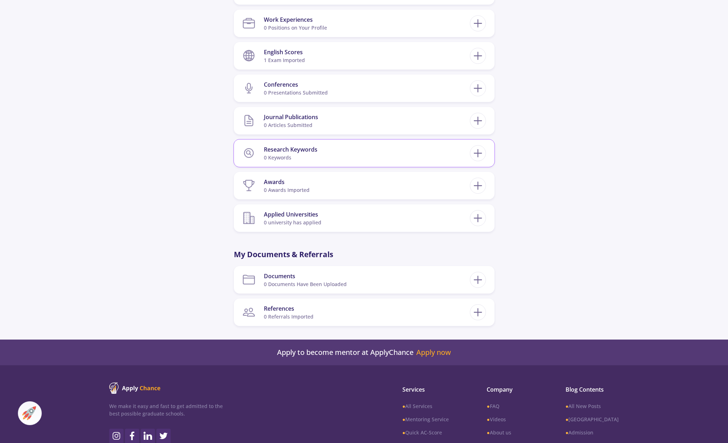
scroll to position [277, 0]
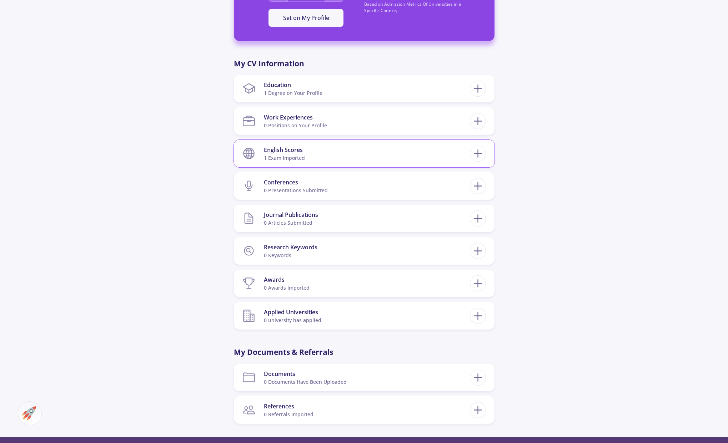
click at [335, 152] on section "English Scores 1 exam imported" at bounding box center [355, 154] width 227 height 22
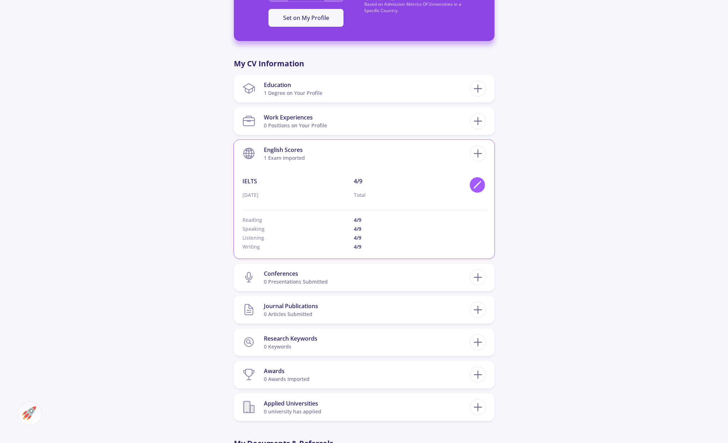
click at [476, 186] on polygon at bounding box center [477, 186] width 6 height 6
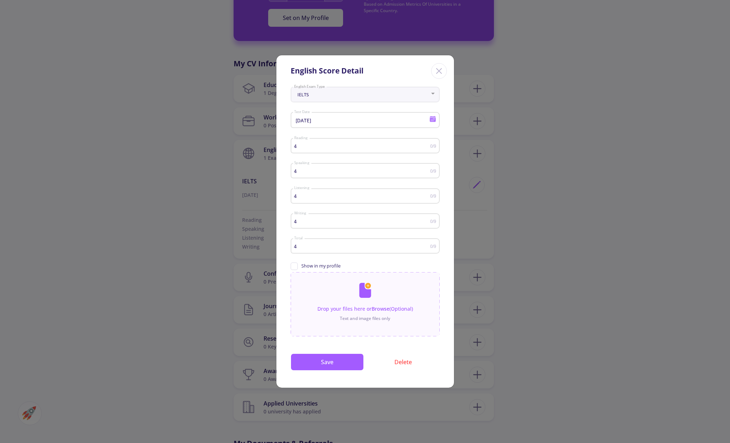
click at [343, 143] on div "4 Reading" at bounding box center [362, 145] width 136 height 18
type input "3"
click at [350, 168] on div "4 Speaking" at bounding box center [362, 170] width 136 height 18
type input "3"
click at [382, 195] on input "4" at bounding box center [362, 195] width 136 height 5
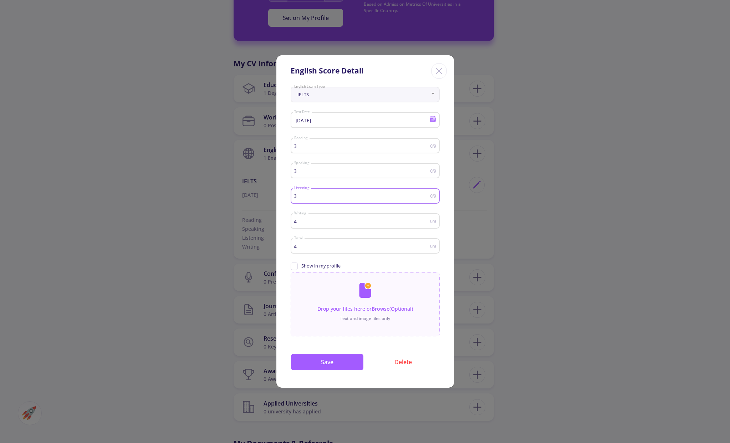
type input "3"
click at [324, 217] on div "4 Writing" at bounding box center [362, 220] width 136 height 18
type input "3"
click at [370, 245] on input "4" at bounding box center [362, 246] width 136 height 5
type input "3"
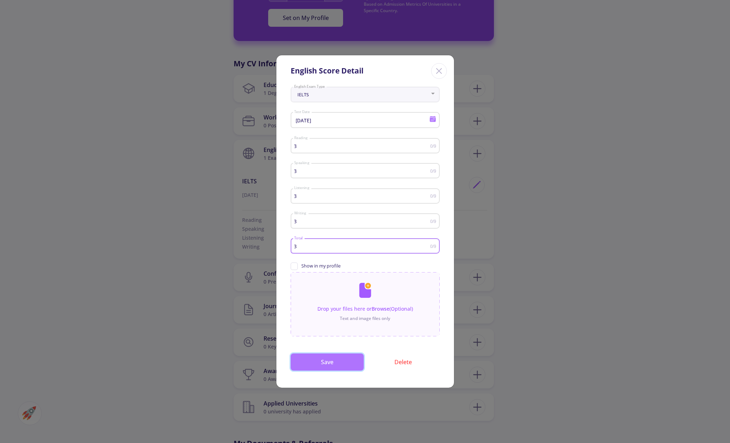
click at [345, 359] on button "Save" at bounding box center [327, 362] width 73 height 17
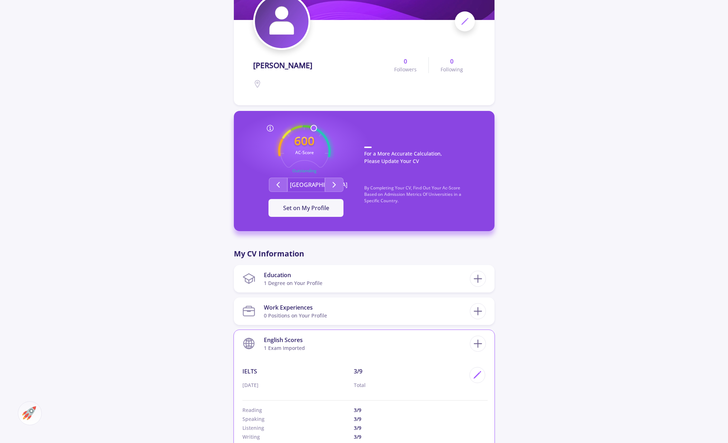
scroll to position [119, 0]
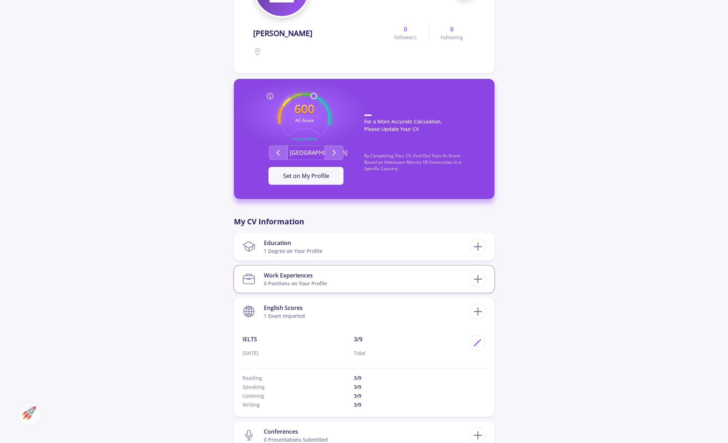
click at [366, 277] on section "Work Experiences 0 Positions on Your Profile" at bounding box center [355, 279] width 227 height 22
click at [477, 281] on line at bounding box center [477, 278] width 0 height 7
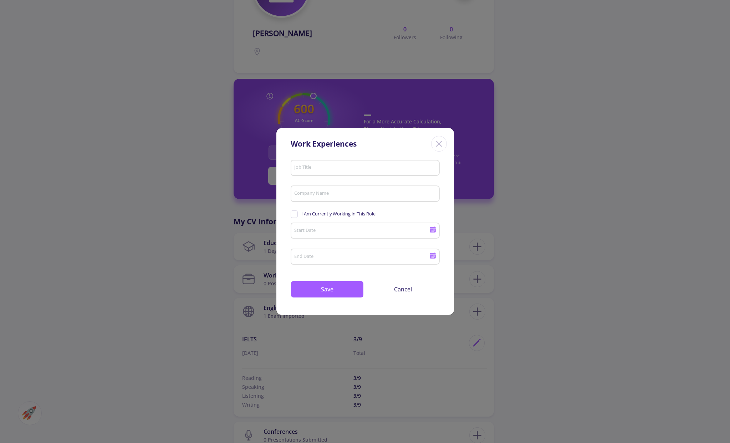
click at [524, 278] on div "Work Experiences Job Title Company Name I Am Currently Working in This Role Sta…" at bounding box center [365, 221] width 730 height 443
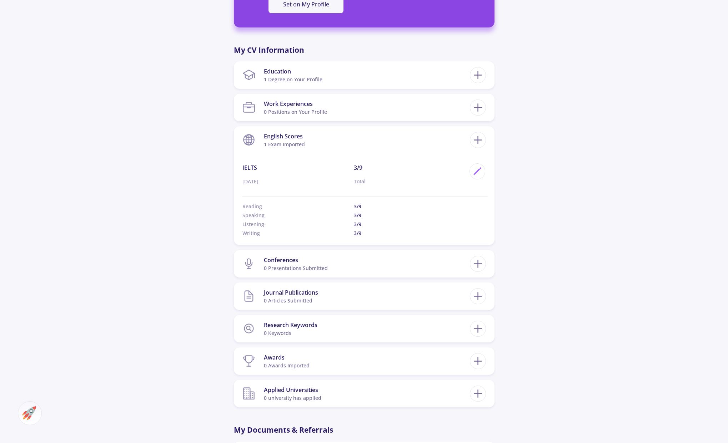
scroll to position [297, 0]
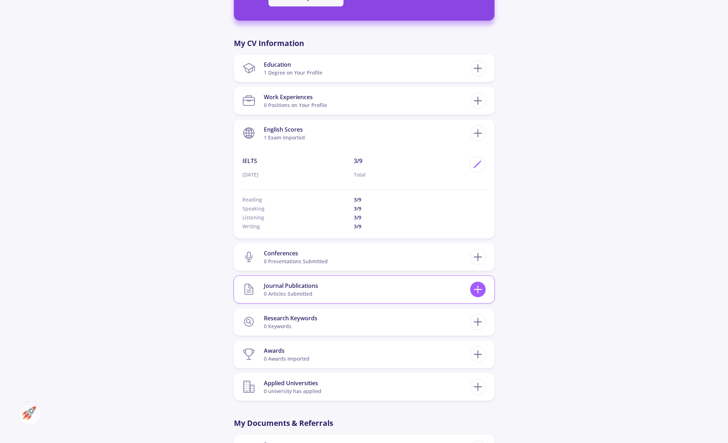
click at [481, 292] on icon at bounding box center [477, 289] width 13 height 13
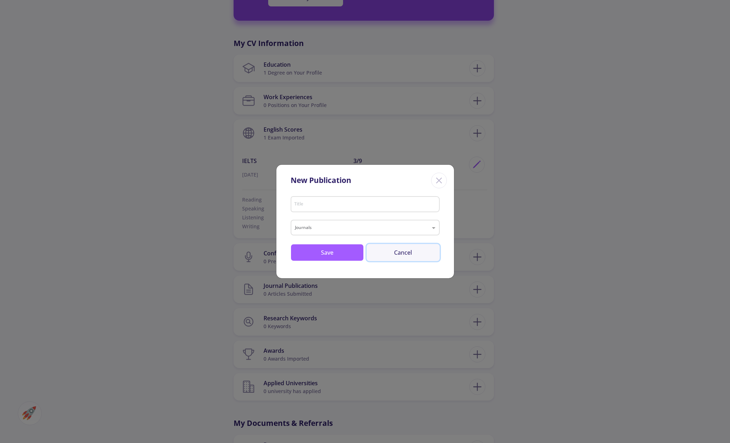
click at [402, 250] on button "Cancel" at bounding box center [403, 252] width 73 height 17
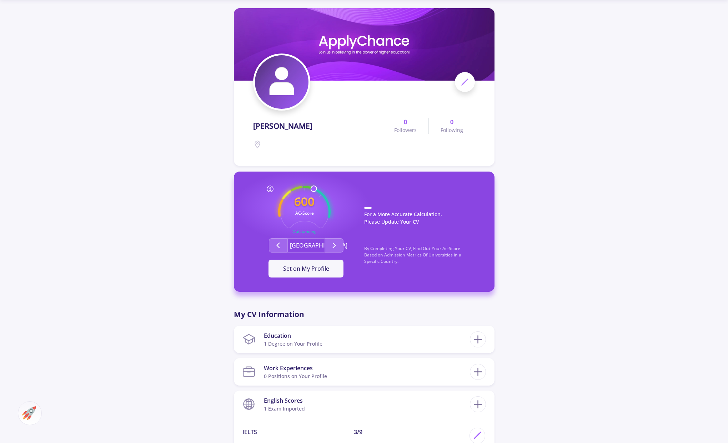
scroll to position [0, 0]
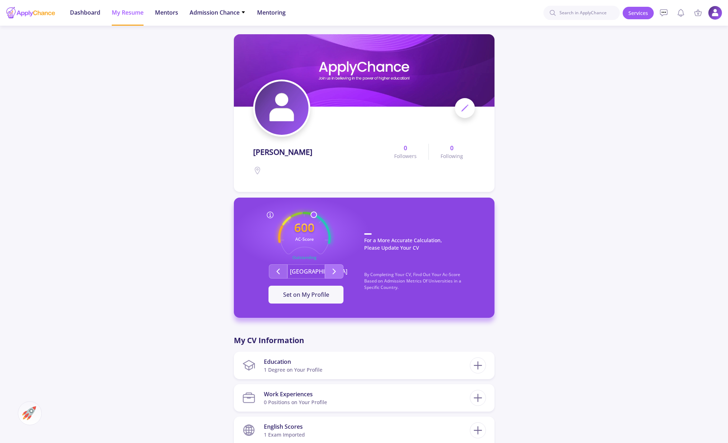
click at [334, 273] on polyline "Second group" at bounding box center [334, 271] width 2 height 5
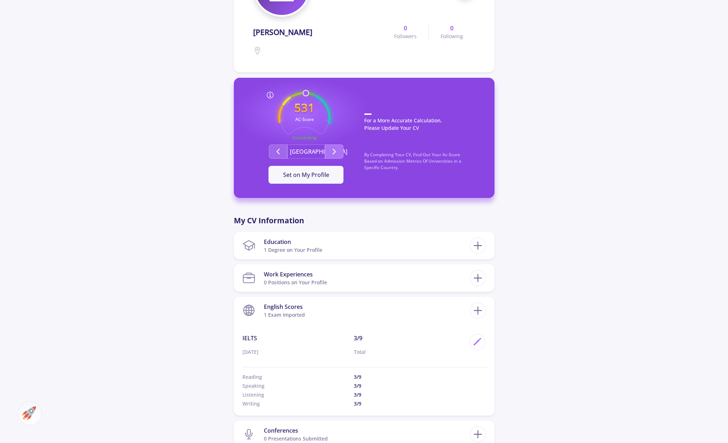
scroll to position [178, 0]
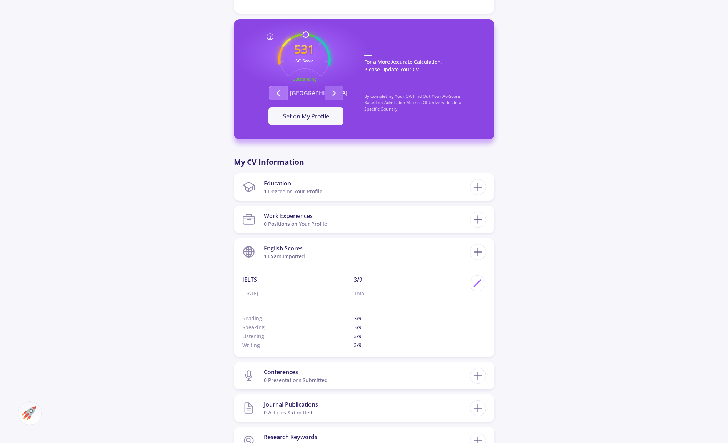
click at [276, 95] on icon "Second group" at bounding box center [278, 93] width 9 height 9
click at [278, 94] on polyline "Second group" at bounding box center [278, 93] width 2 height 5
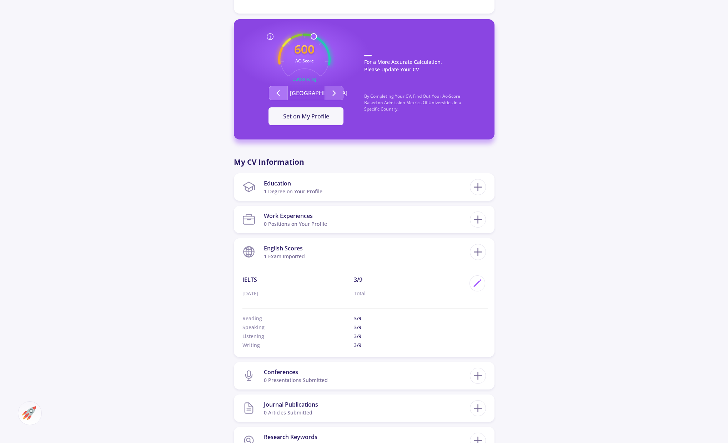
click at [278, 94] on polyline "Second group" at bounding box center [278, 93] width 2 height 5
click at [481, 278] on div at bounding box center [477, 283] width 16 height 16
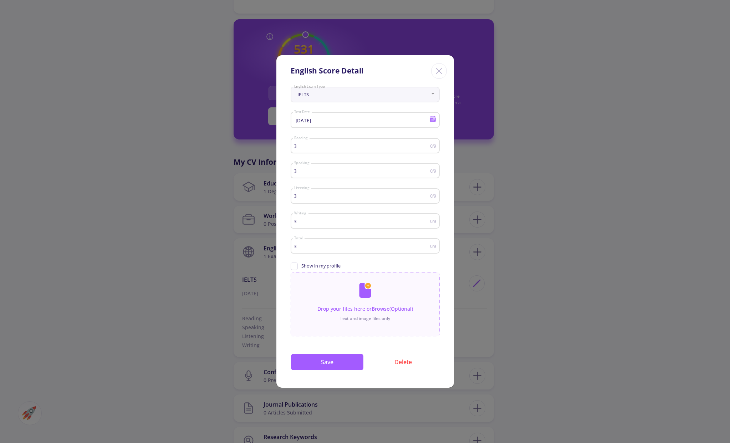
click at [341, 148] on input "3" at bounding box center [362, 145] width 136 height 5
type input "6"
click at [416, 170] on input "3" at bounding box center [362, 170] width 136 height 5
type input "6"
click at [381, 203] on div "3 Listening" at bounding box center [362, 195] width 136 height 18
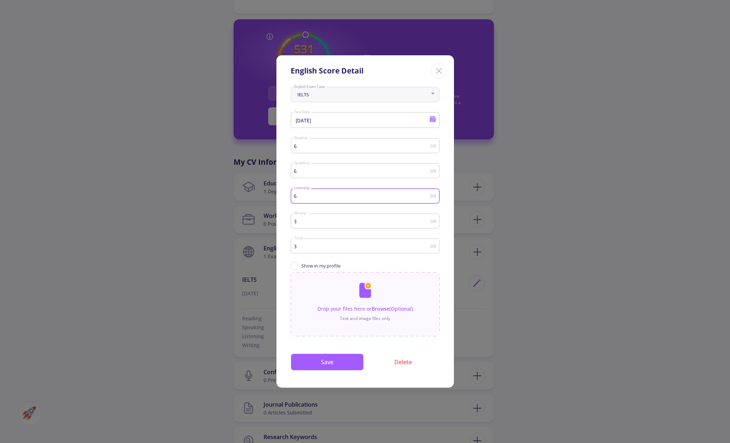
type input "6"
click at [376, 220] on input "3" at bounding box center [362, 221] width 136 height 5
type input "6"
click at [344, 249] on input "3" at bounding box center [362, 246] width 136 height 5
type input "6"
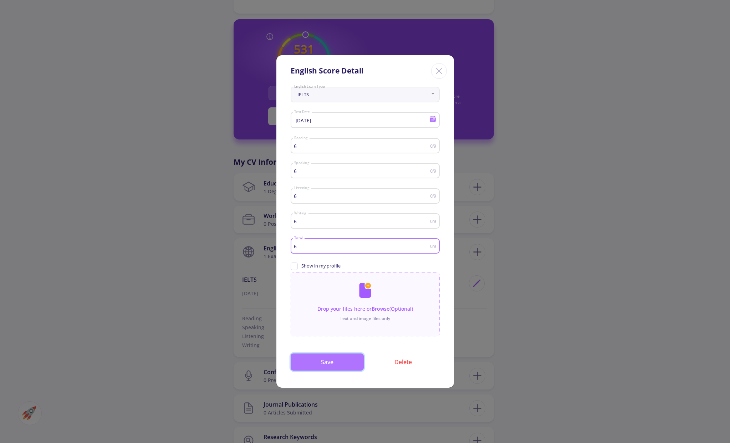
click at [329, 355] on button "Save" at bounding box center [327, 362] width 73 height 17
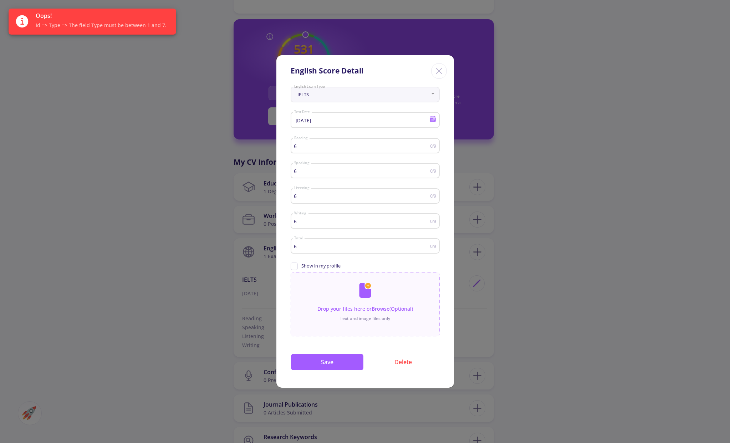
click at [443, 74] on icon "Close" at bounding box center [439, 70] width 11 height 11
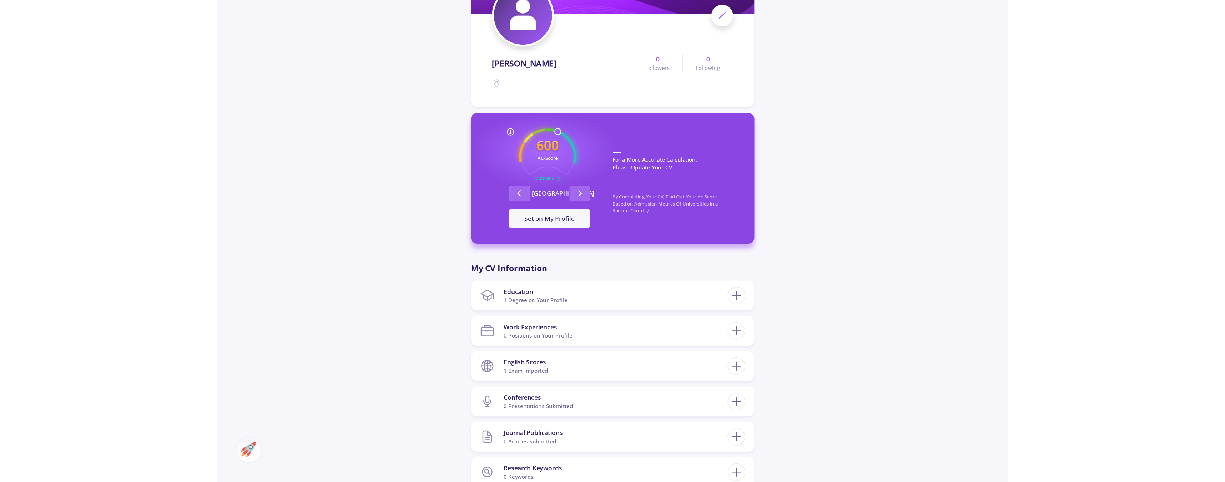
scroll to position [97, 0]
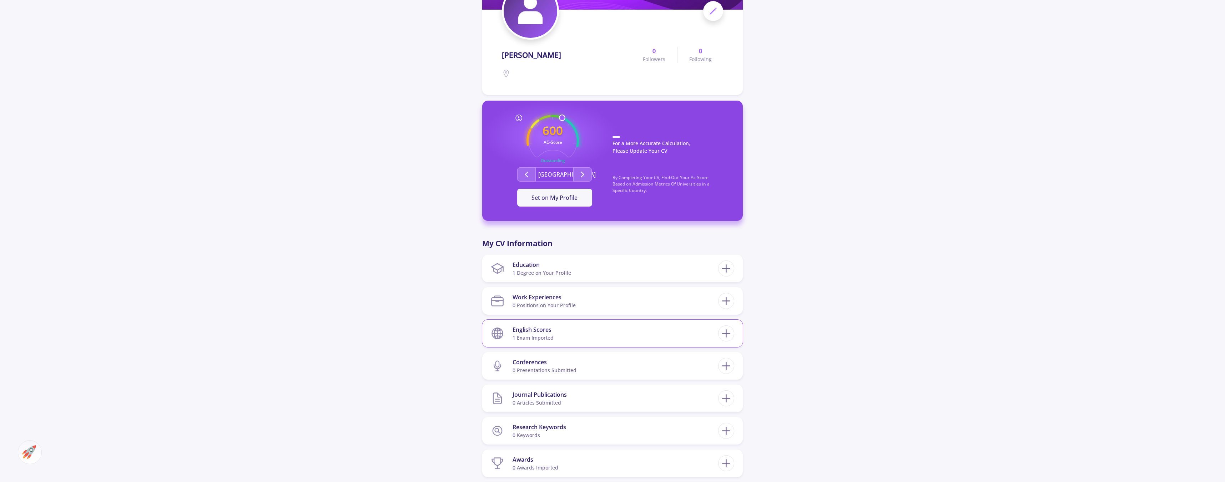
click at [558, 341] on section "English Scores 1 exam imported" at bounding box center [604, 334] width 227 height 22
click at [730, 365] on icon at bounding box center [726, 365] width 10 height 10
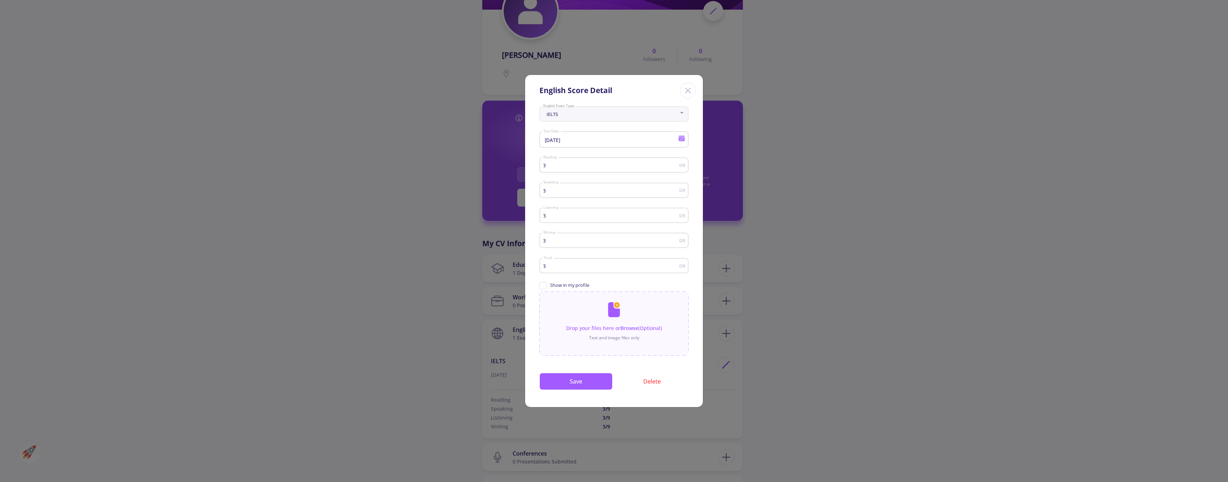
click at [599, 157] on div "3 Reading" at bounding box center [611, 164] width 136 height 18
click at [599, 166] on input "3" at bounding box center [611, 165] width 136 height 5
type input "6"
click at [605, 202] on div "3 Speaking 0/9" at bounding box center [613, 192] width 149 height 23
click at [605, 193] on input "3" at bounding box center [611, 190] width 136 height 5
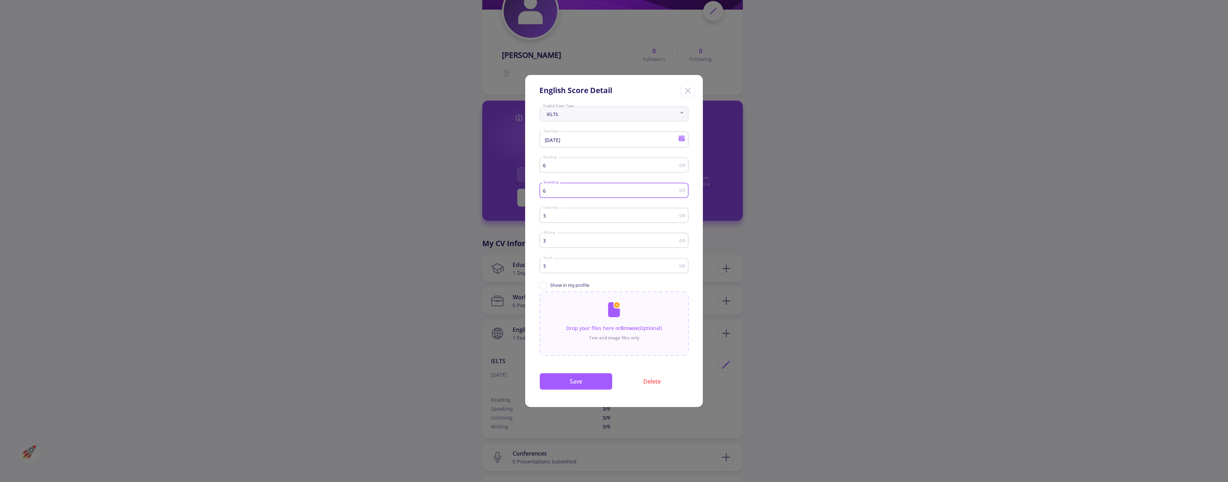
type input "6"
click at [603, 215] on input "3" at bounding box center [611, 215] width 136 height 5
type input "6"
click at [620, 236] on div "3 Writing" at bounding box center [611, 239] width 136 height 18
type input "6"
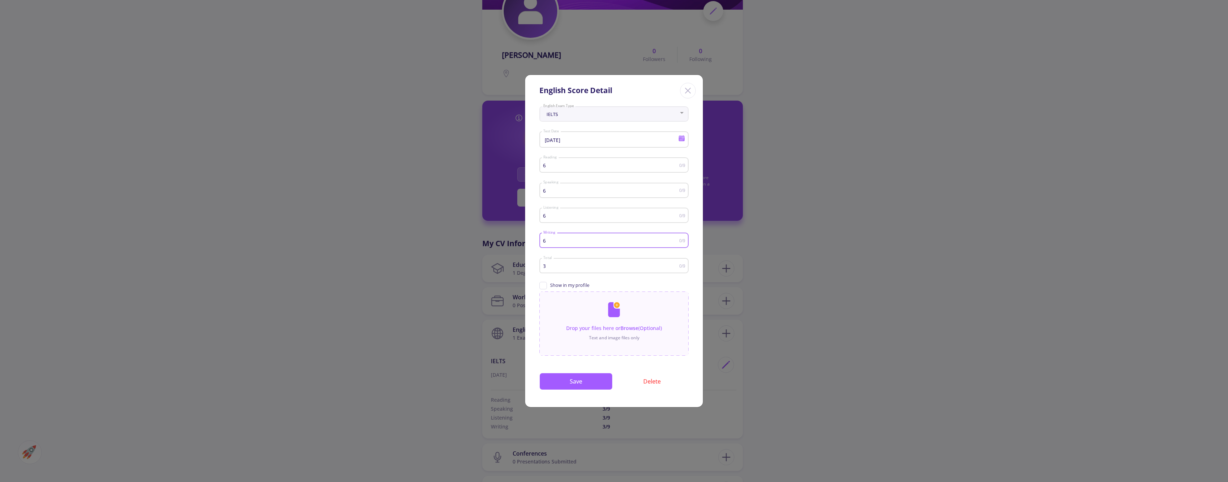
click at [620, 266] on input "3" at bounding box center [611, 265] width 136 height 5
type input "6"
click at [594, 383] on button "Save" at bounding box center [575, 381] width 73 height 17
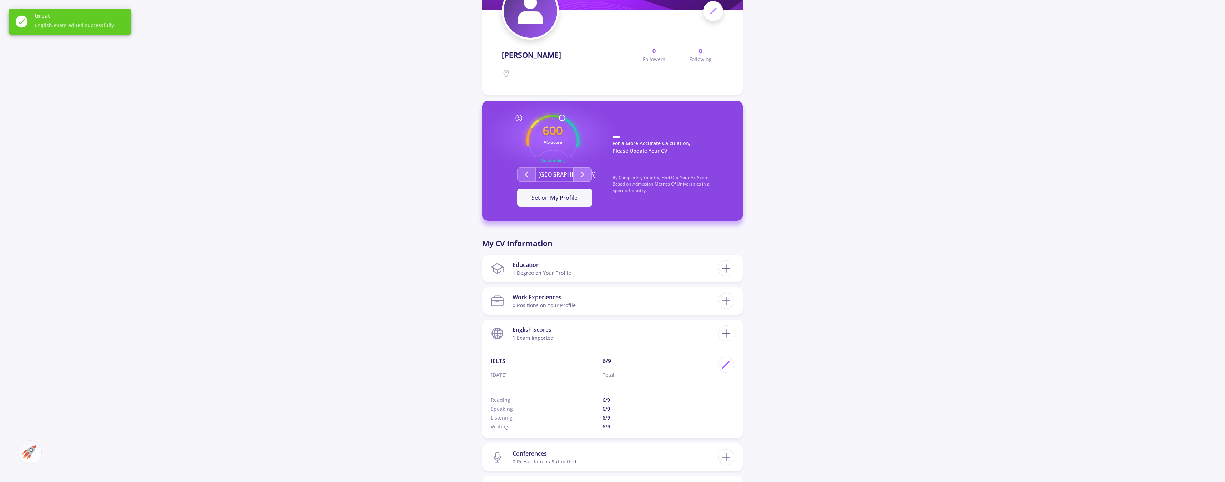
click at [582, 172] on polyline "Second group" at bounding box center [582, 174] width 2 height 5
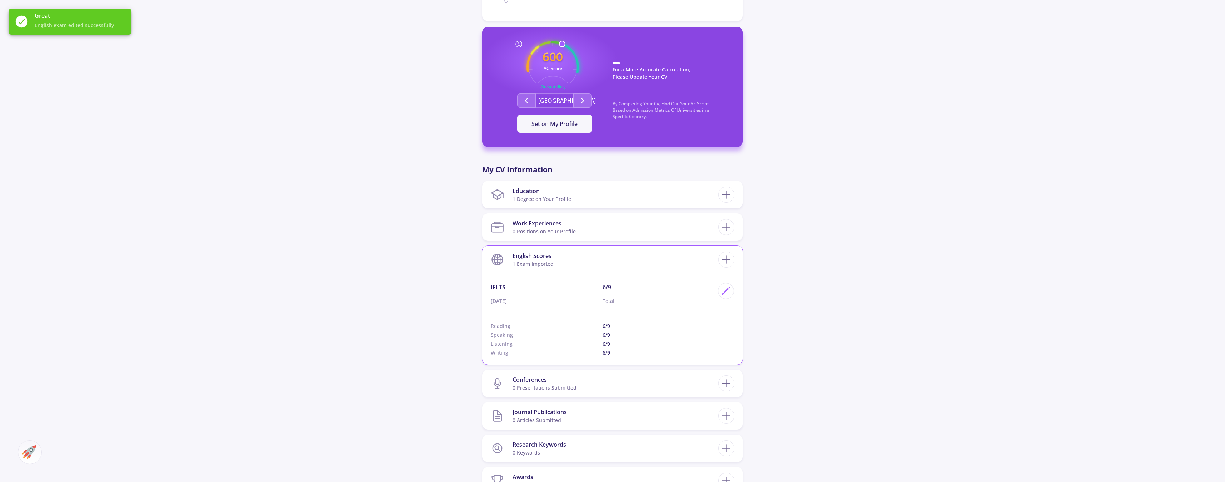
scroll to position [216, 0]
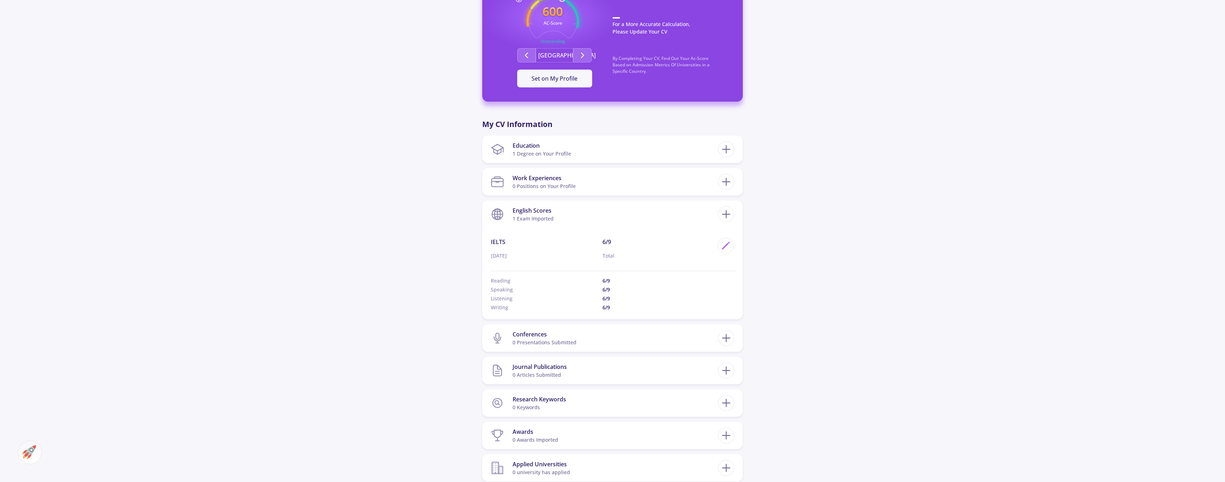
click at [730, 289] on div "امیررضا ابراهیمی 0 Followers 0 Following 600 AC-Score Outstanding By Completing…" at bounding box center [612, 199] width 1225 height 780
click at [566, 343] on div "0 presentations submitted" at bounding box center [544, 342] width 64 height 7
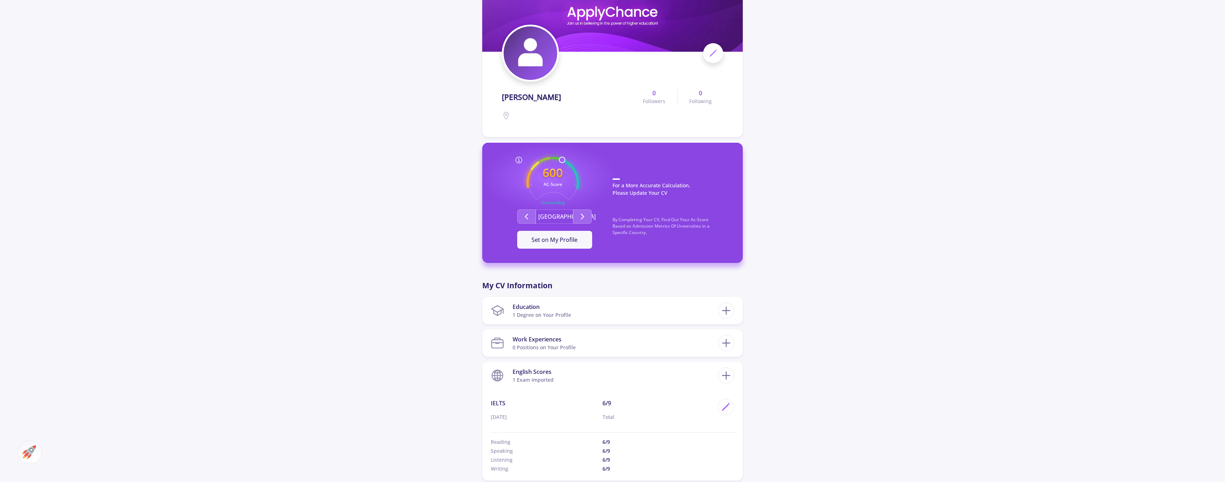
scroll to position [60, 0]
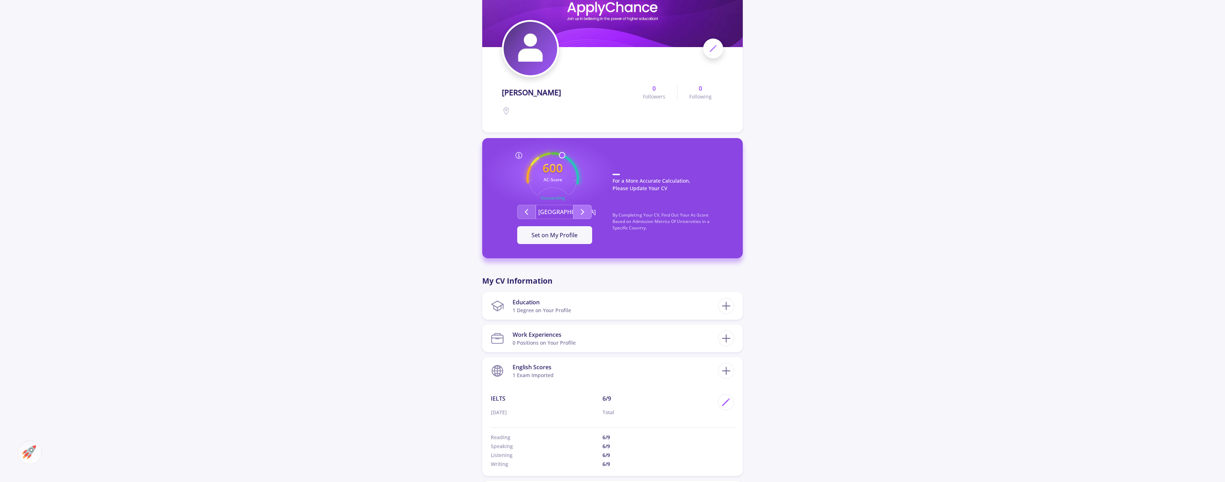
click at [586, 213] on icon "Second group" at bounding box center [582, 212] width 9 height 9
click at [518, 155] on icon at bounding box center [519, 155] width 9 height 9
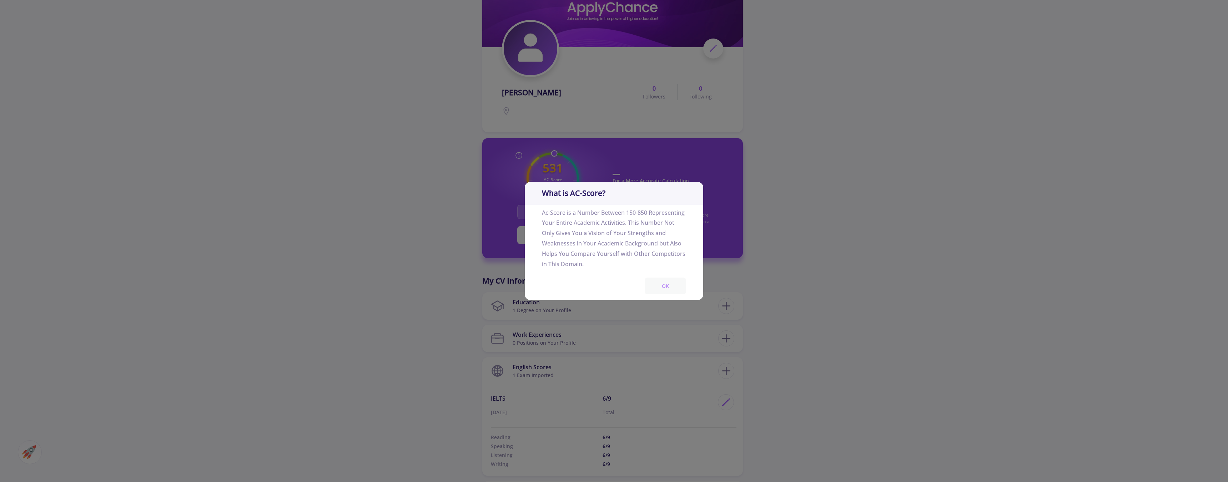
click at [666, 286] on button "OK" at bounding box center [664, 286] width 41 height 17
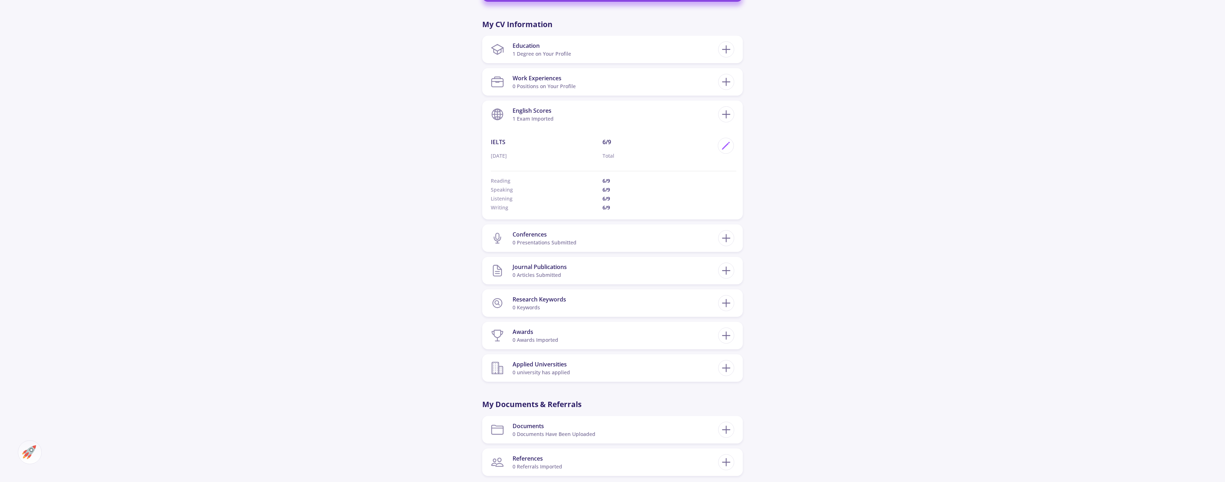
scroll to position [357, 0]
